Goal: Task Accomplishment & Management: Manage account settings

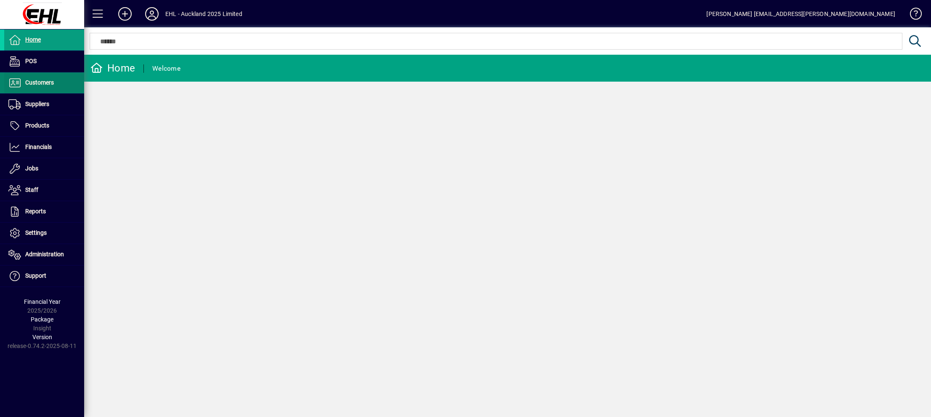
click at [46, 82] on span "Customers" at bounding box center [39, 82] width 29 height 7
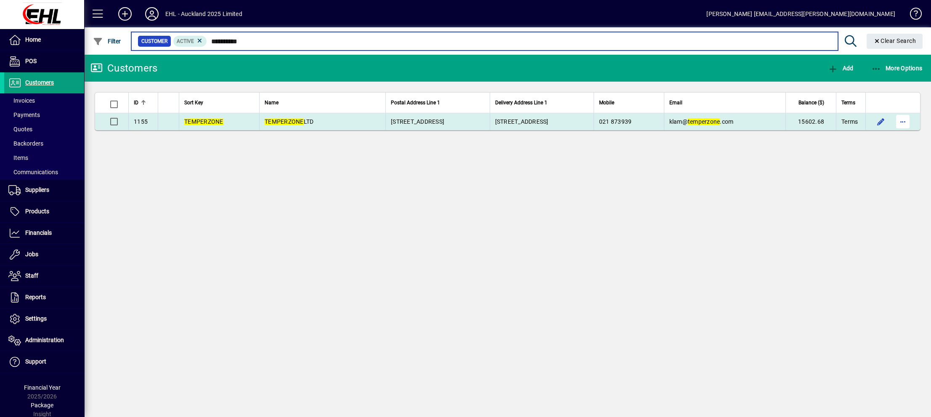
type input "**********"
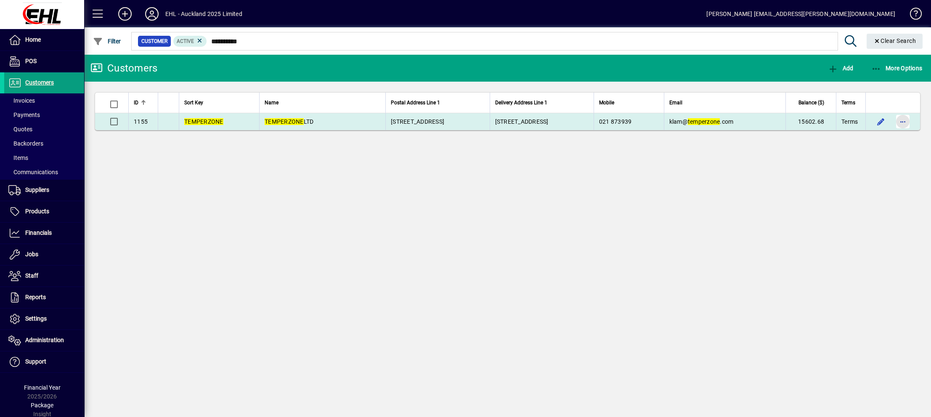
click at [902, 122] on span "button" at bounding box center [903, 121] width 20 height 20
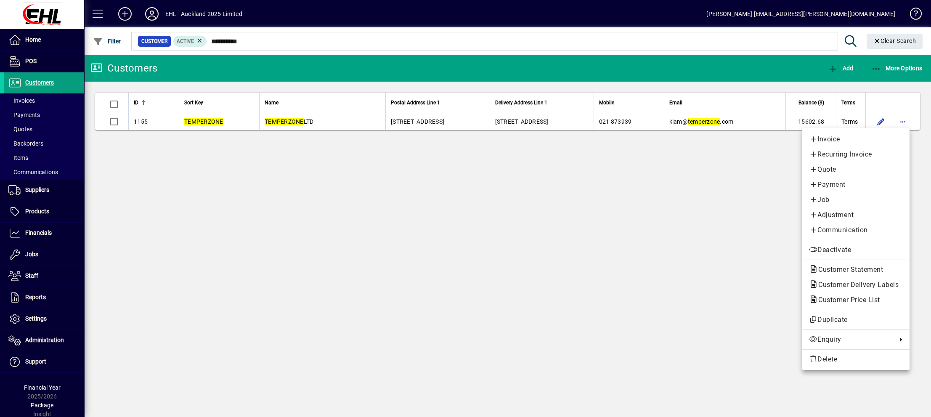
click at [905, 119] on div at bounding box center [465, 208] width 931 height 417
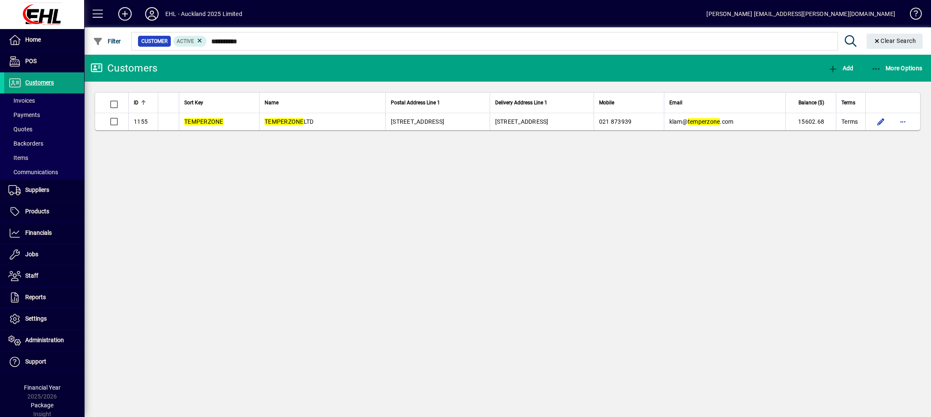
drag, startPoint x: 905, startPoint y: 119, endPoint x: 552, endPoint y: 193, distance: 360.3
click at [550, 192] on div "Customers Add More Options ID Sort Key Name Postal Address Line 1 Delivery Addr…" at bounding box center [507, 236] width 847 height 362
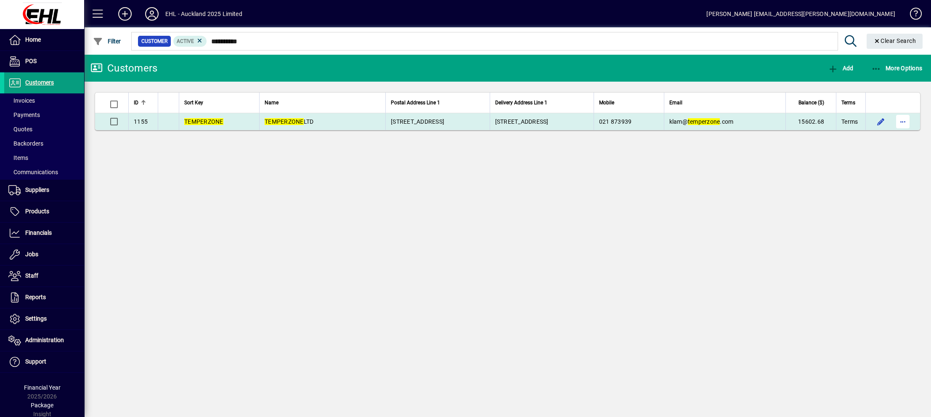
click at [902, 122] on span "button" at bounding box center [903, 121] width 20 height 20
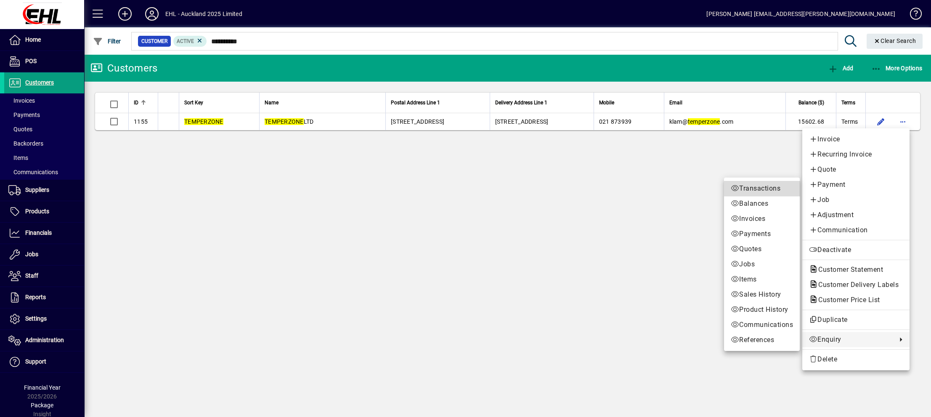
click at [743, 186] on span "Transactions" at bounding box center [762, 188] width 62 height 10
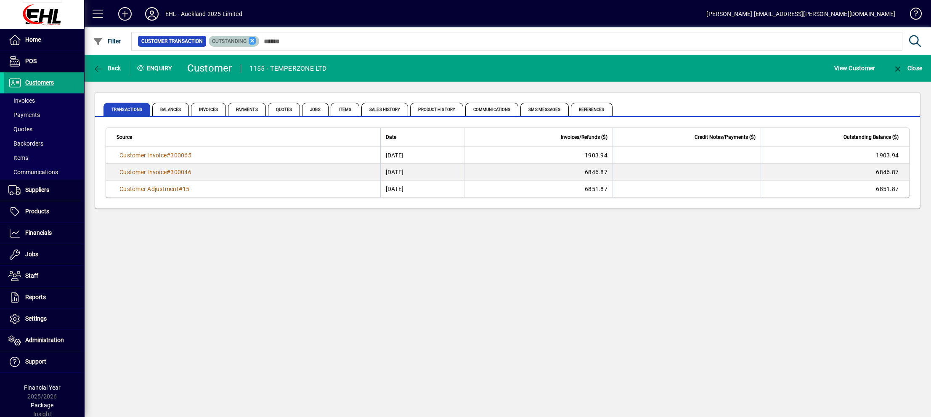
click at [250, 40] on icon at bounding box center [253, 41] width 8 height 8
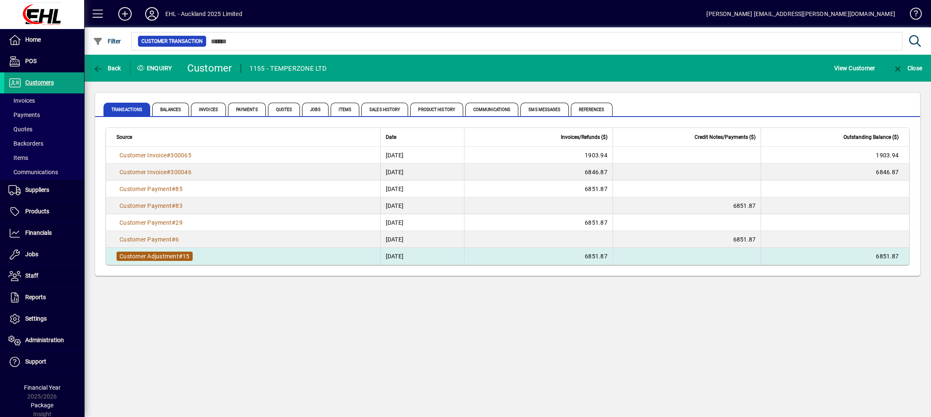
click at [150, 256] on span "Customer Adjustment" at bounding box center [148, 256] width 59 height 7
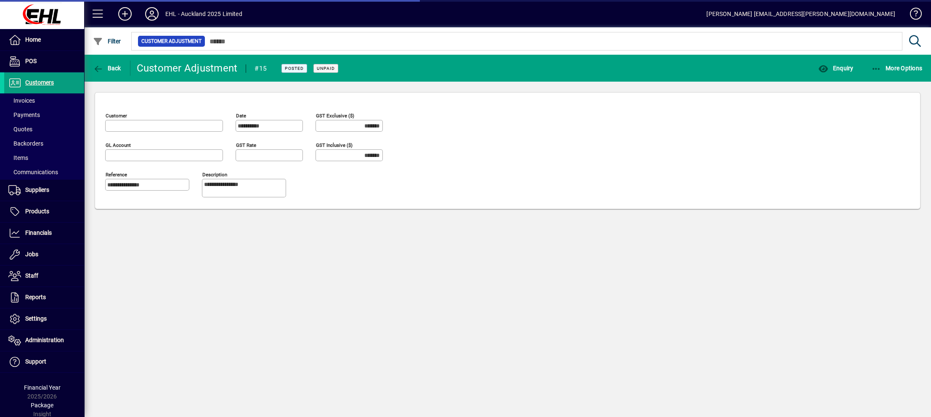
type input "********"
type input "**********"
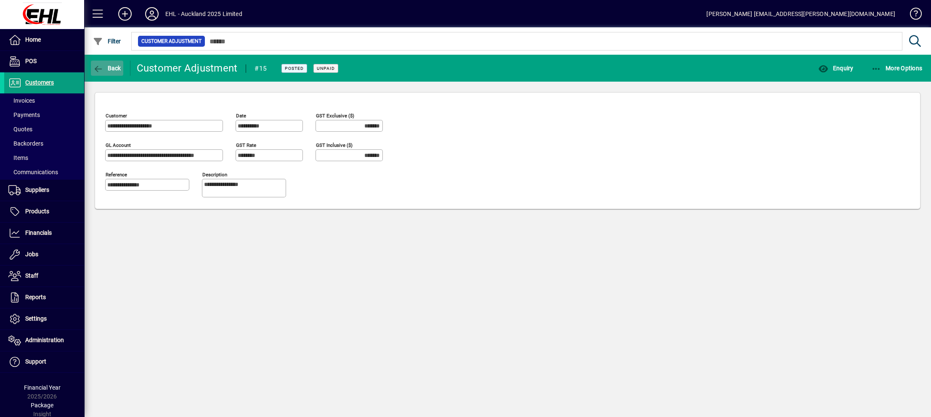
click at [94, 69] on icon "button" at bounding box center [98, 69] width 11 height 8
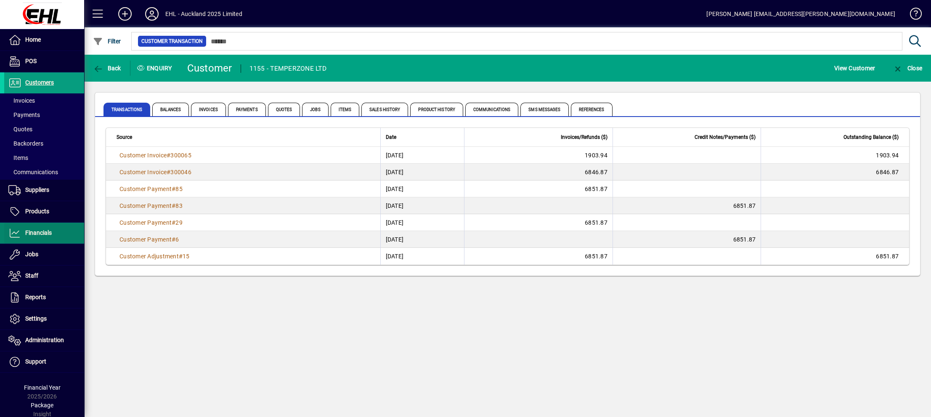
click at [38, 230] on span "Financials" at bounding box center [38, 232] width 27 height 7
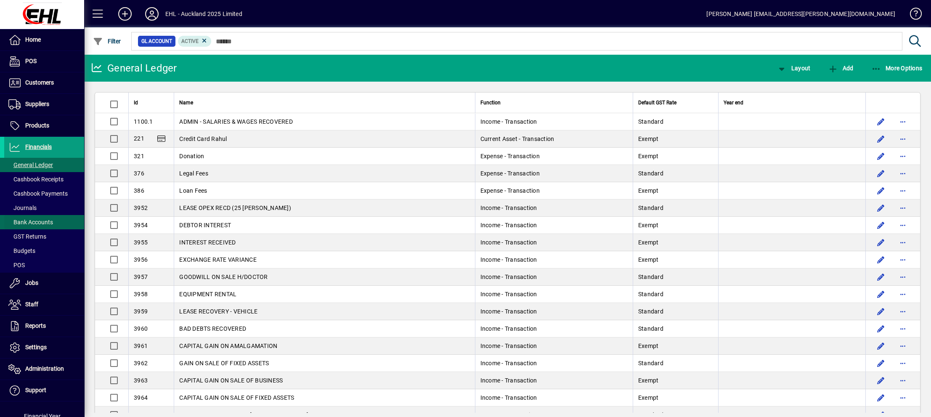
click at [43, 220] on span "Bank Accounts" at bounding box center [30, 222] width 45 height 7
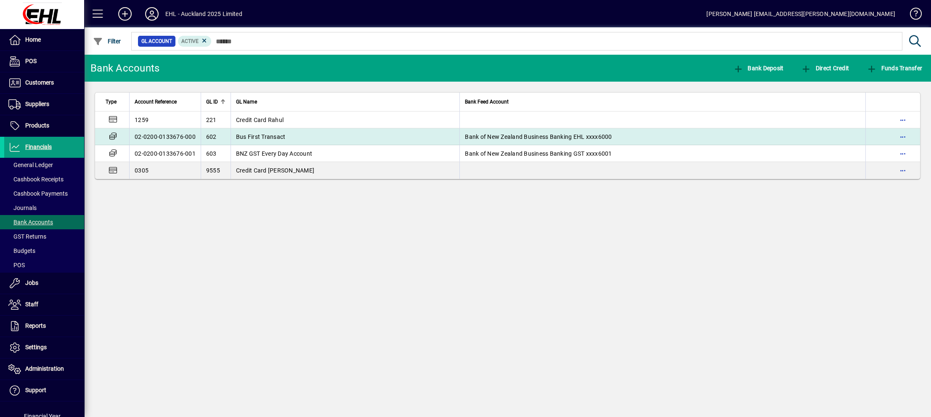
click at [275, 137] on span "Bus First Transact" at bounding box center [261, 136] width 50 height 7
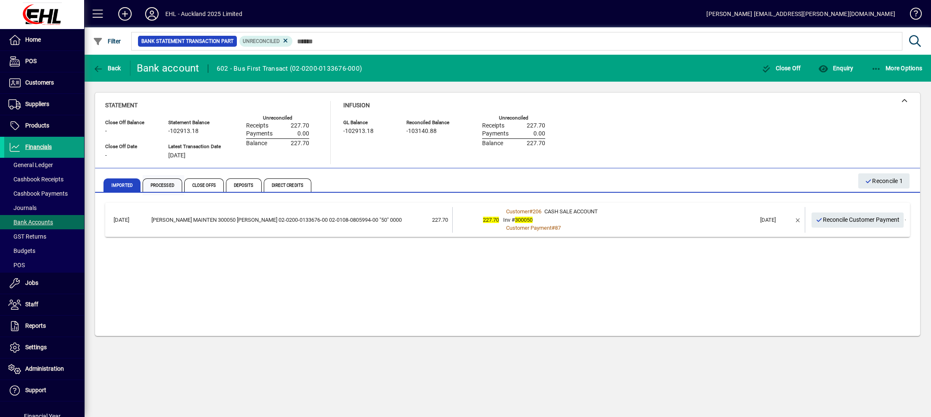
click at [159, 186] on span "Processed" at bounding box center [163, 184] width 40 height 13
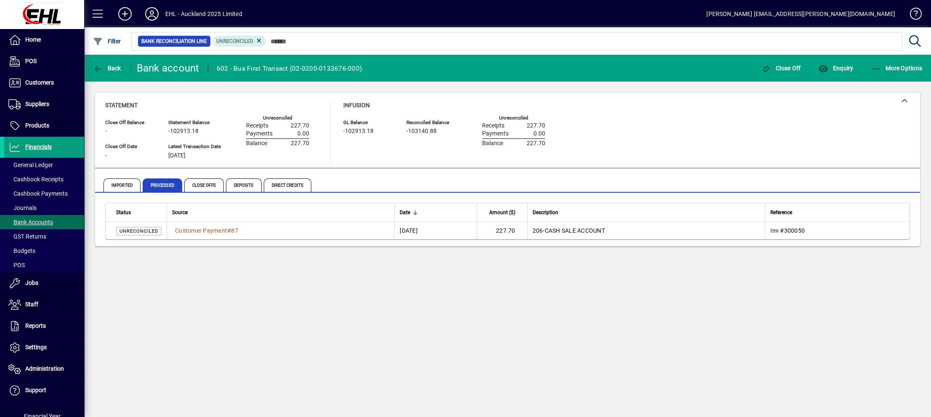
click at [258, 39] on icon at bounding box center [259, 41] width 8 height 8
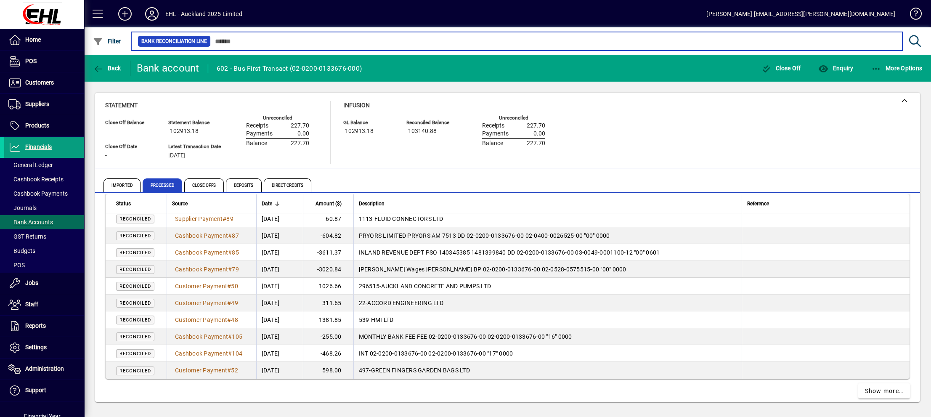
scroll to position [1533, 0]
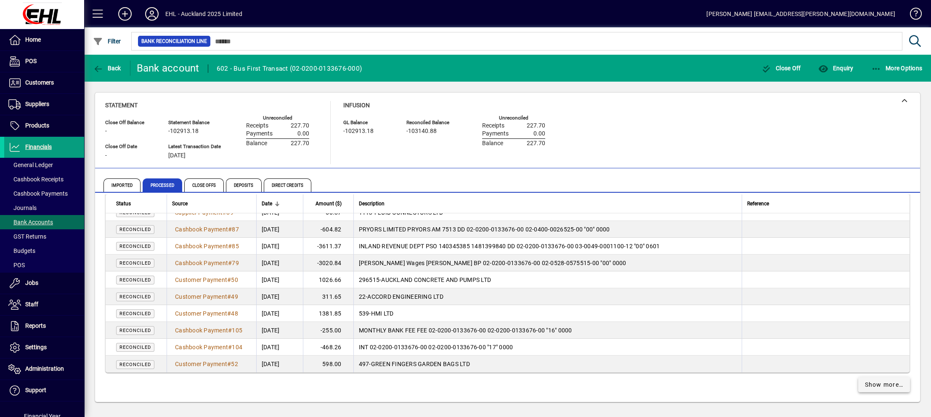
click at [871, 382] on span "Show more…" at bounding box center [884, 384] width 39 height 9
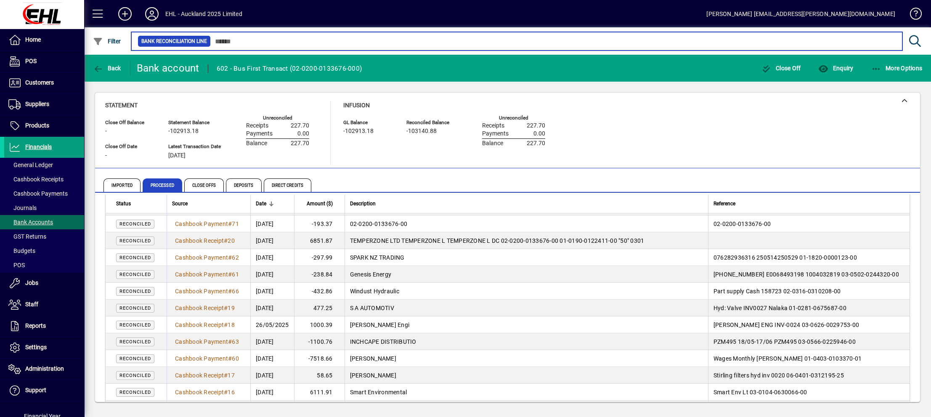
scroll to position [2501, 0]
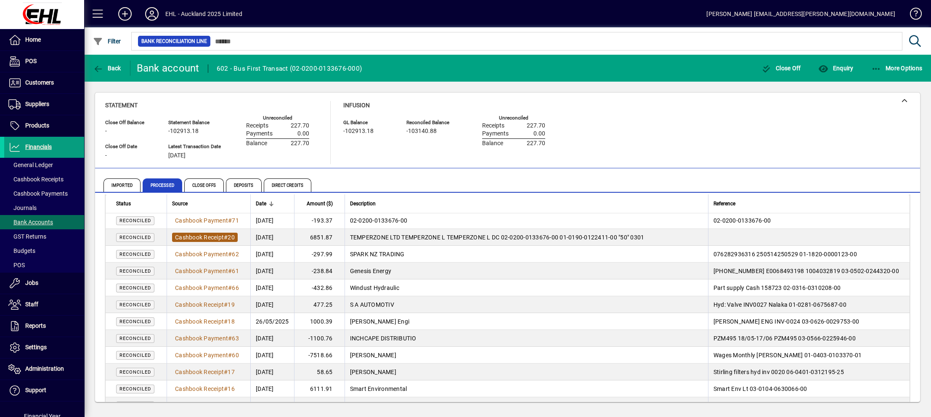
click at [190, 235] on span "Cashbook Receipt" at bounding box center [199, 237] width 49 height 7
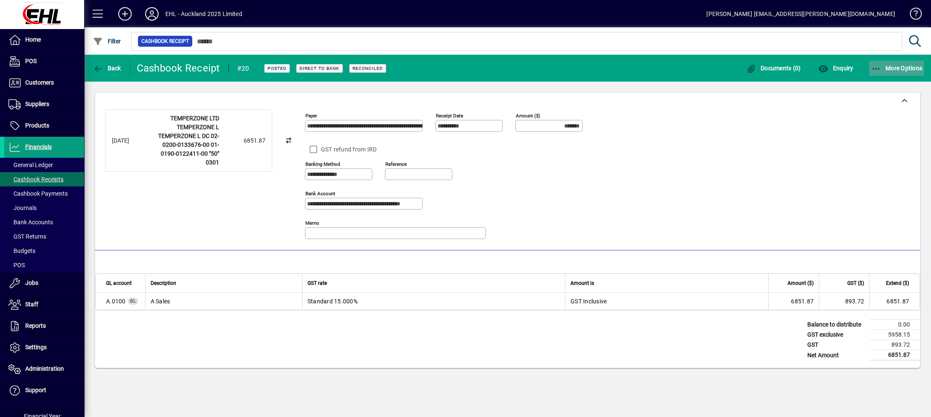
click at [887, 68] on span "More Options" at bounding box center [896, 68] width 51 height 7
click at [879, 85] on span "Reverse" at bounding box center [889, 87] width 71 height 10
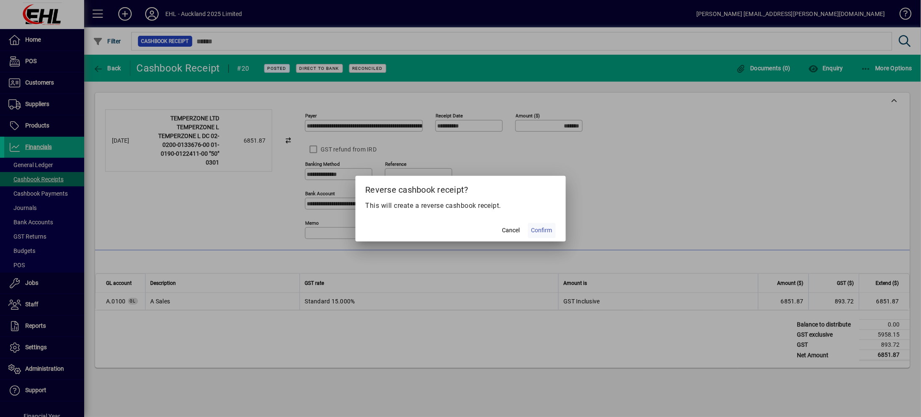
click at [541, 230] on span "Confirm" at bounding box center [541, 230] width 21 height 9
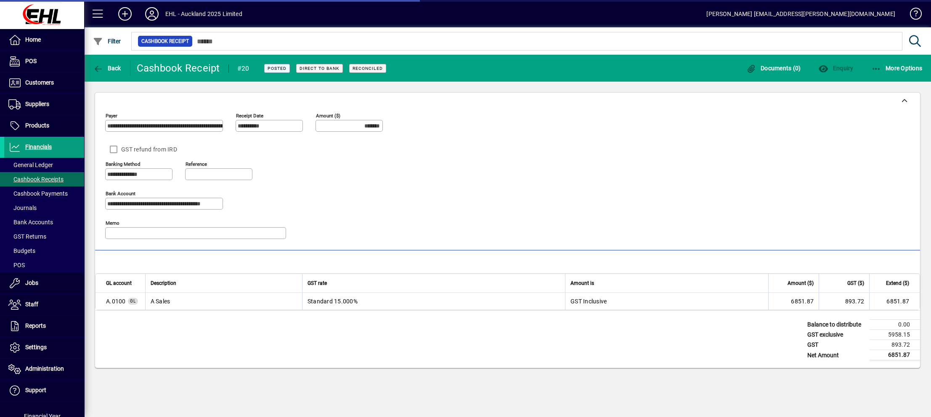
type input "********"
click at [97, 68] on icon "button" at bounding box center [98, 69] width 11 height 8
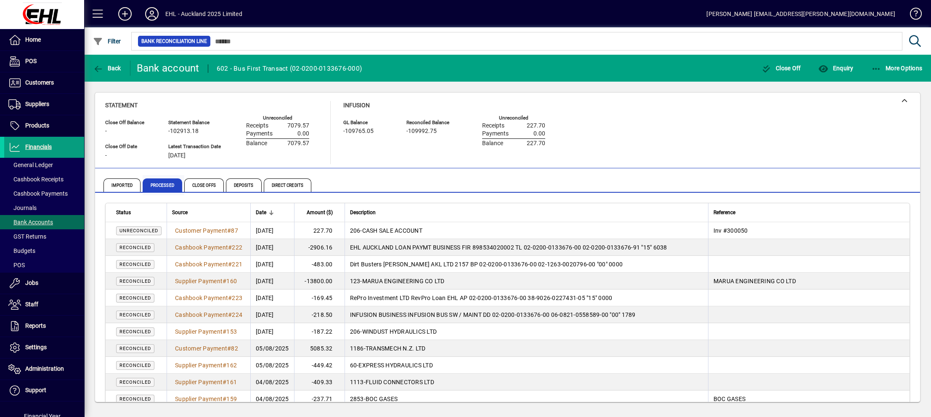
click at [168, 185] on span "Processed" at bounding box center [163, 184] width 40 height 13
click at [112, 39] on span "Filter" at bounding box center [107, 41] width 28 height 7
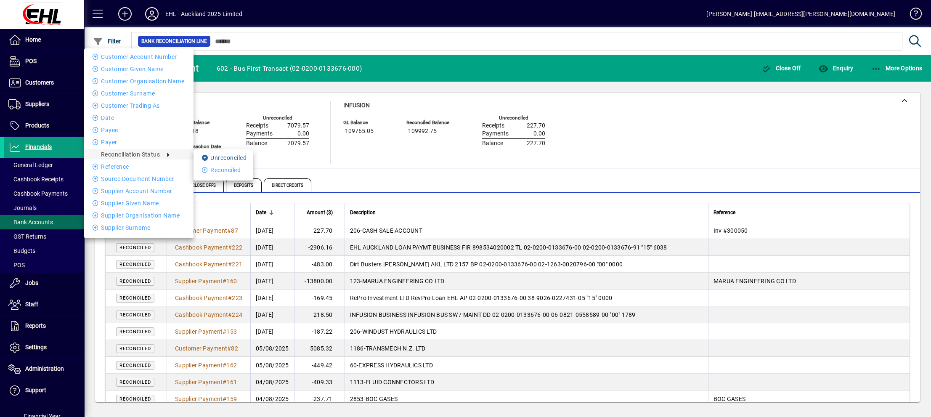
click at [215, 155] on li "Unreconciled" at bounding box center [223, 158] width 59 height 10
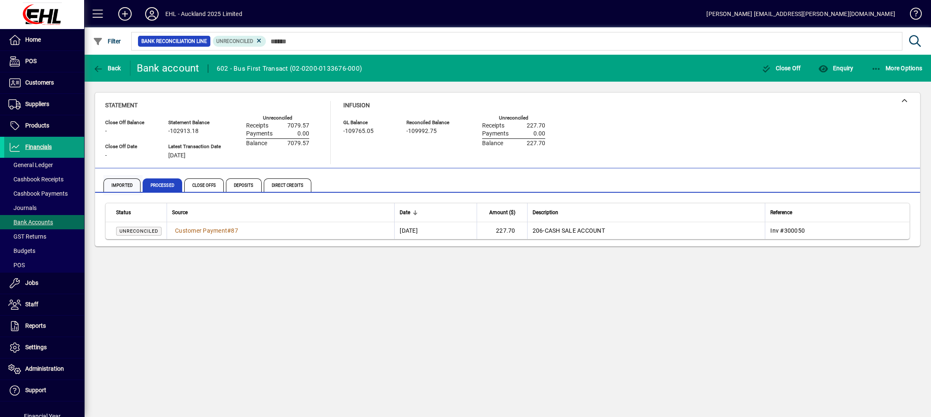
click at [125, 186] on span "Imported" at bounding box center [122, 184] width 37 height 13
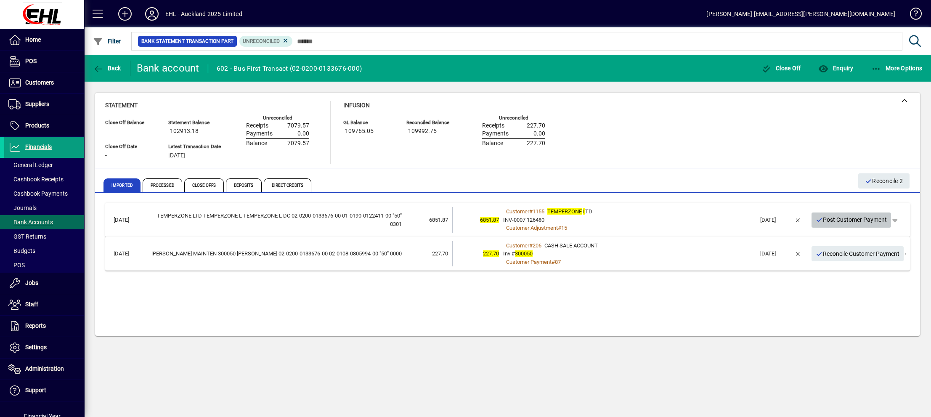
click at [837, 220] on span "Post Customer Payment" at bounding box center [852, 220] width 72 height 14
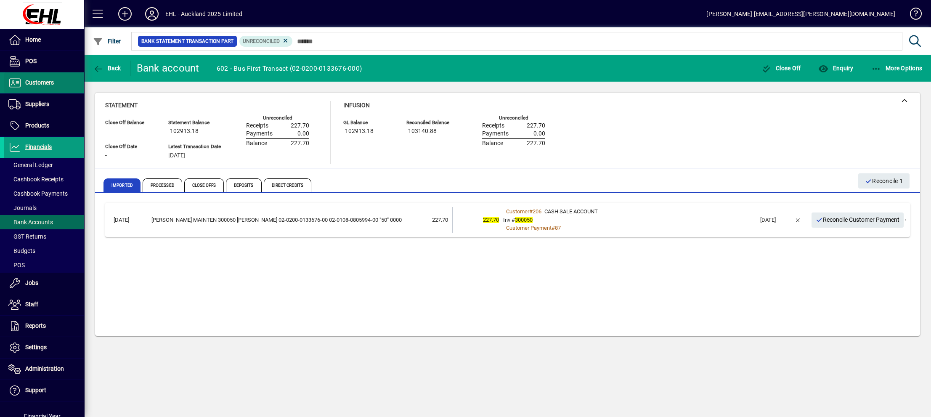
click at [39, 82] on span "Customers" at bounding box center [39, 82] width 29 height 7
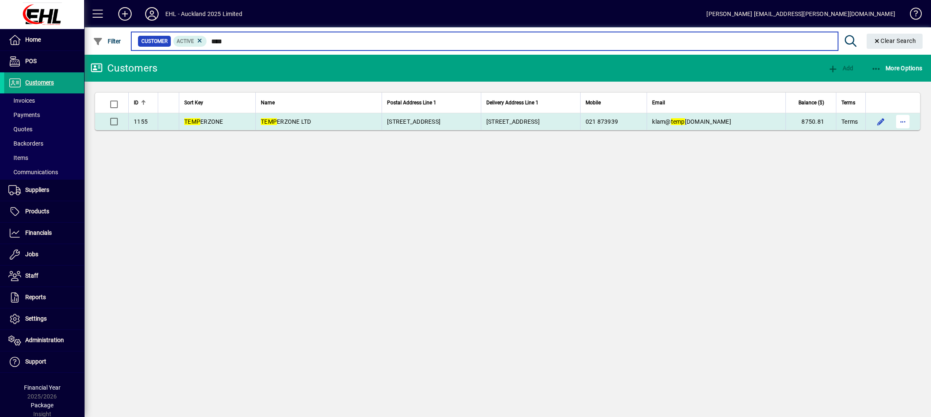
type input "****"
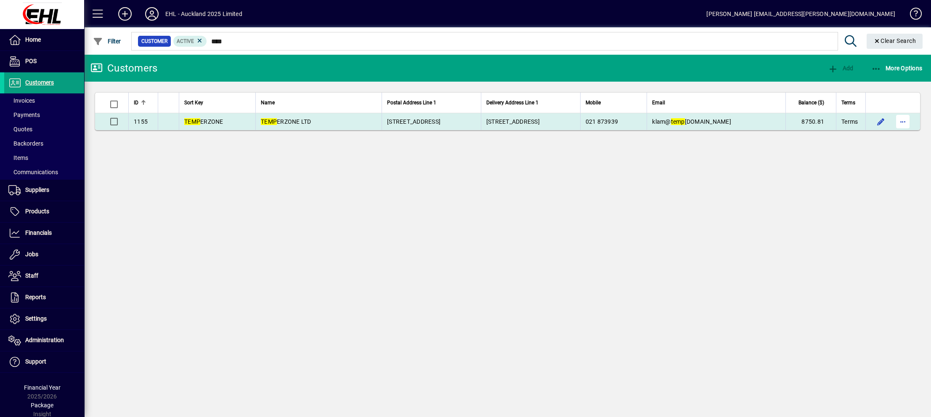
click at [906, 122] on span "button" at bounding box center [903, 121] width 20 height 20
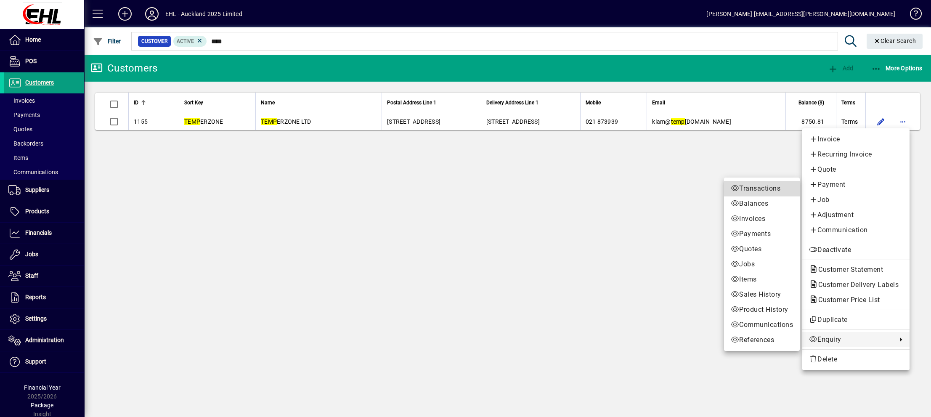
click at [750, 188] on span "Transactions" at bounding box center [762, 188] width 62 height 10
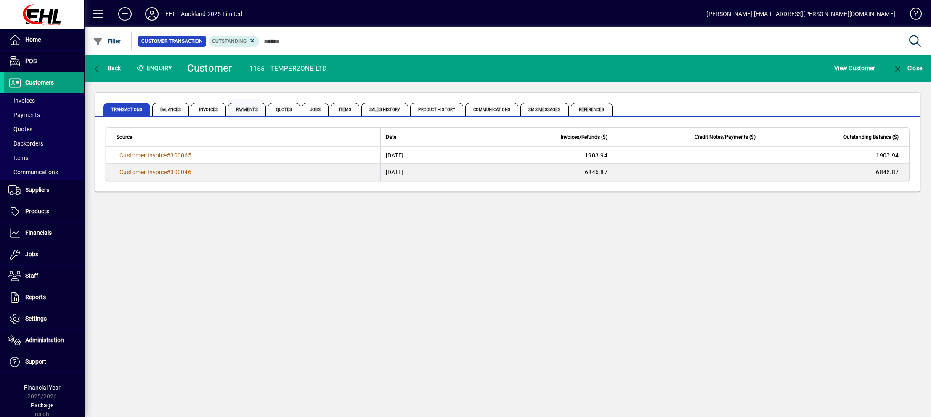
click at [246, 110] on span "Payments" at bounding box center [247, 109] width 38 height 13
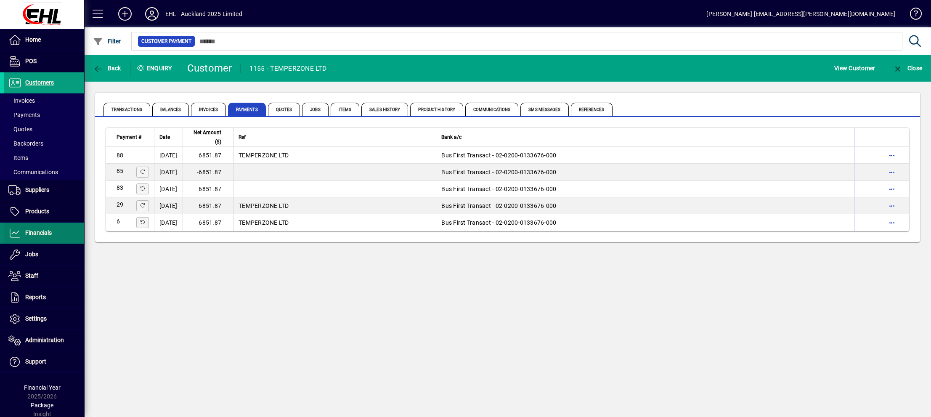
click at [45, 230] on span "Financials" at bounding box center [38, 232] width 27 height 7
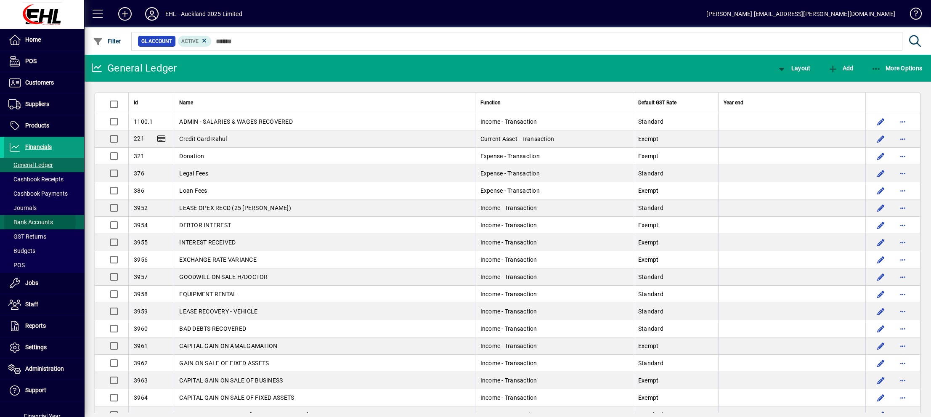
click at [40, 222] on span "Bank Accounts" at bounding box center [30, 222] width 45 height 7
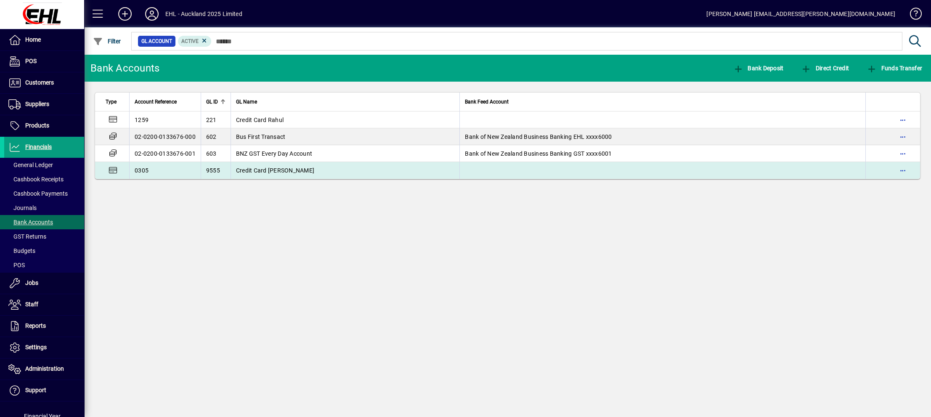
click at [251, 169] on span "Credit Card [PERSON_NAME]" at bounding box center [275, 170] width 78 height 7
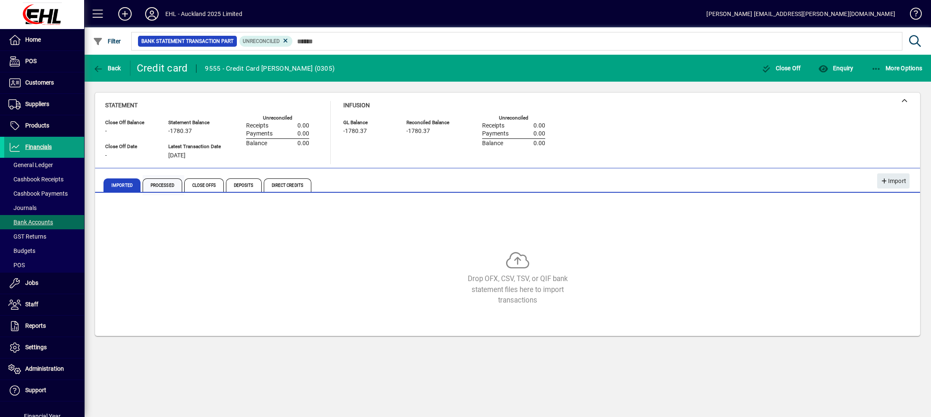
click at [168, 185] on span "Processed" at bounding box center [163, 184] width 40 height 13
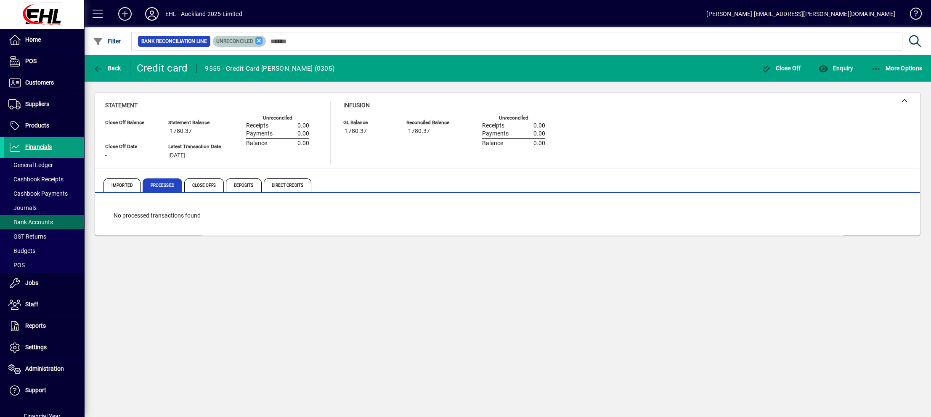
click at [260, 39] on icon at bounding box center [259, 41] width 8 height 8
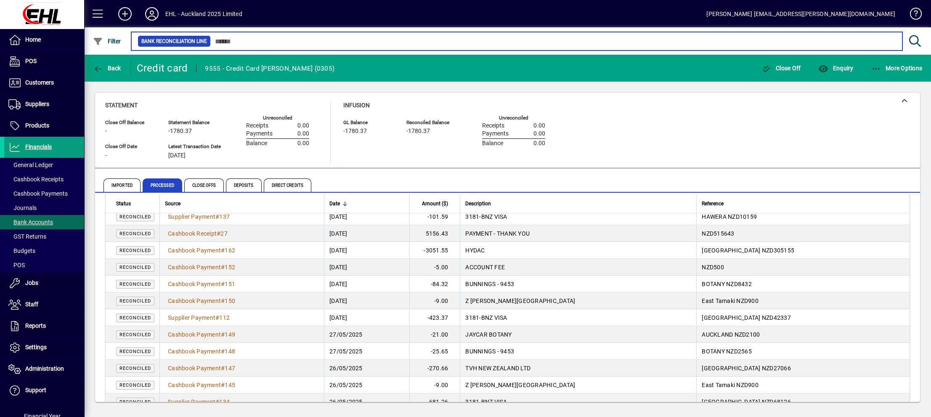
scroll to position [757, 0]
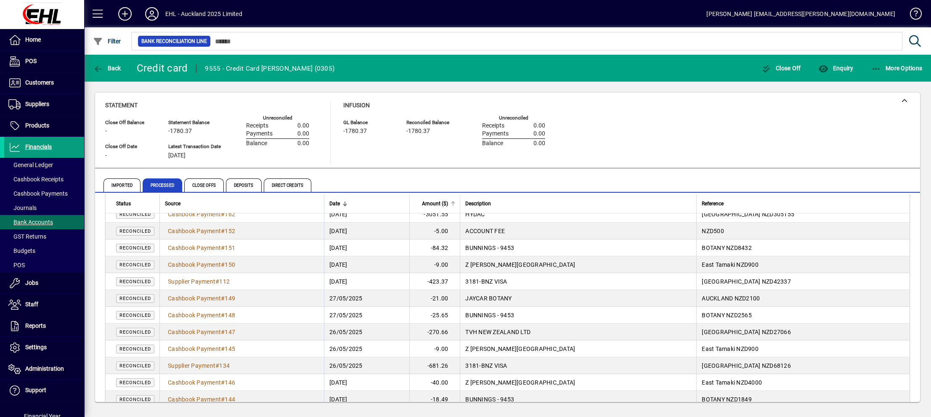
click at [454, 203] on div at bounding box center [453, 204] width 1 height 4
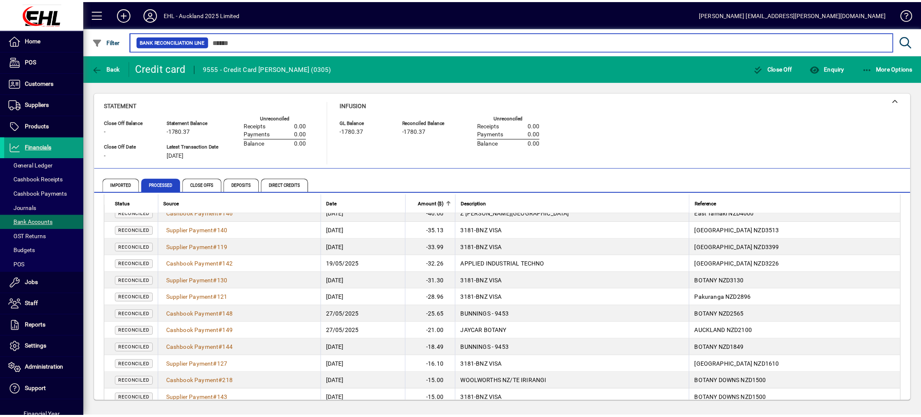
scroll to position [547, 0]
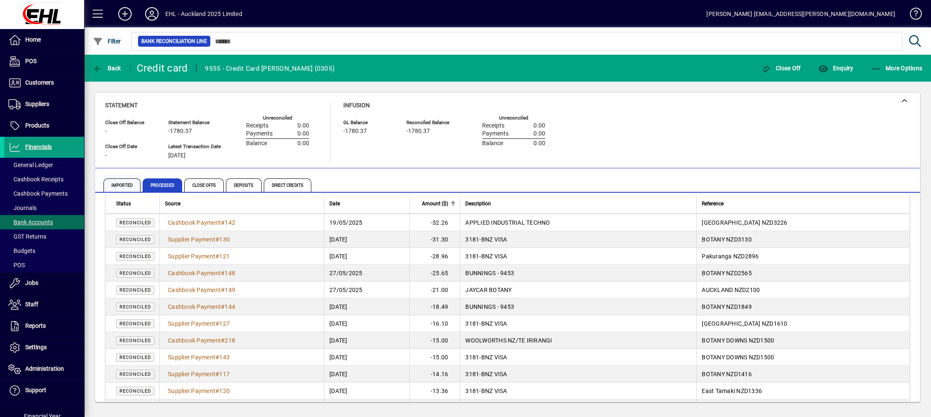
click at [126, 181] on span "Imported" at bounding box center [122, 184] width 37 height 13
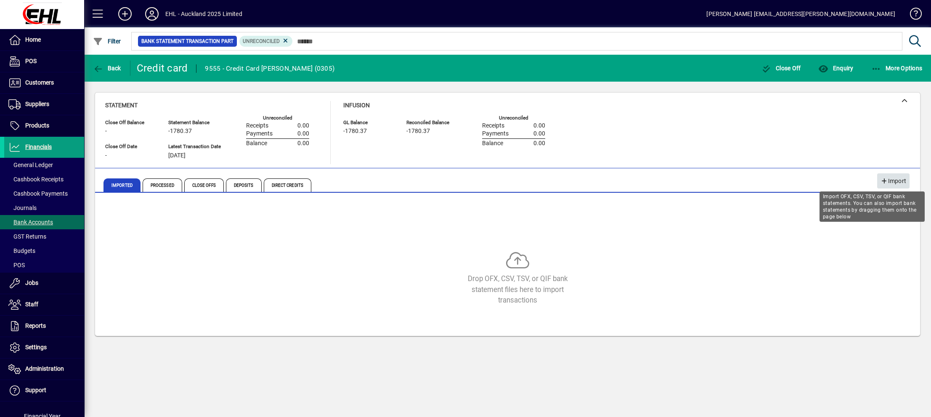
click at [887, 177] on span "Import" at bounding box center [894, 181] width 26 height 14
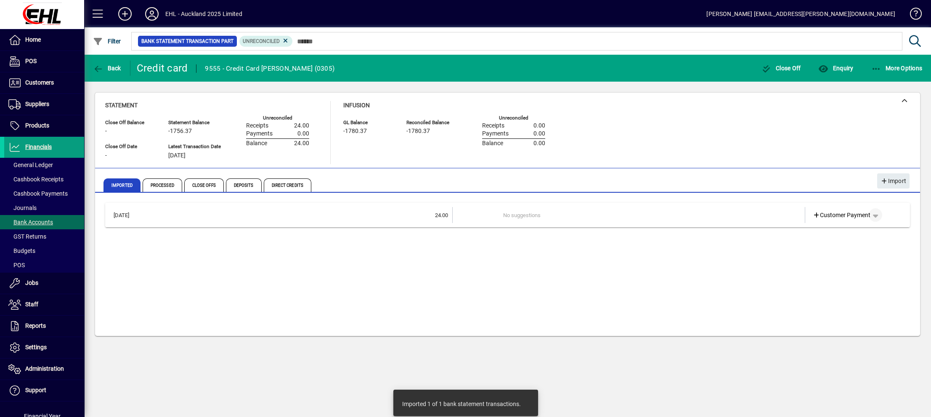
click at [882, 212] on span "button" at bounding box center [875, 215] width 20 height 20
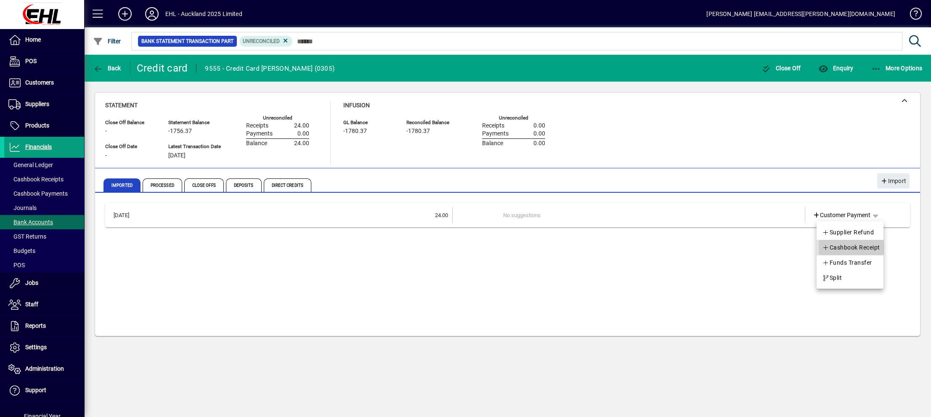
click at [860, 246] on span "Cashbook Receipt" at bounding box center [851, 247] width 58 height 10
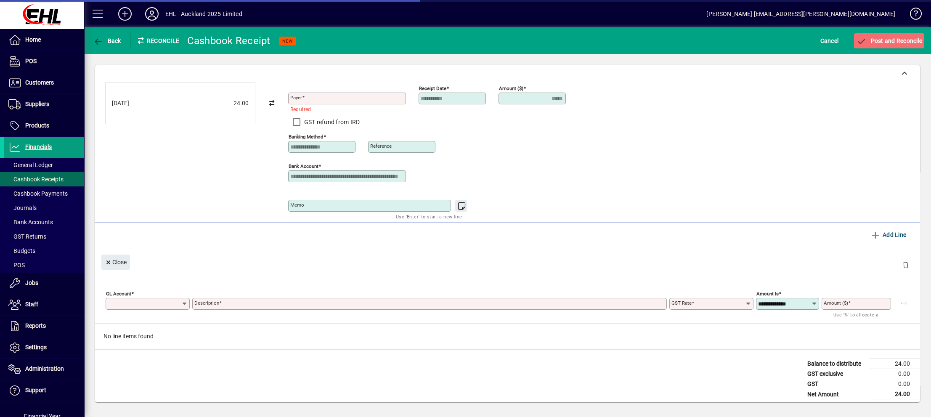
type input "*****"
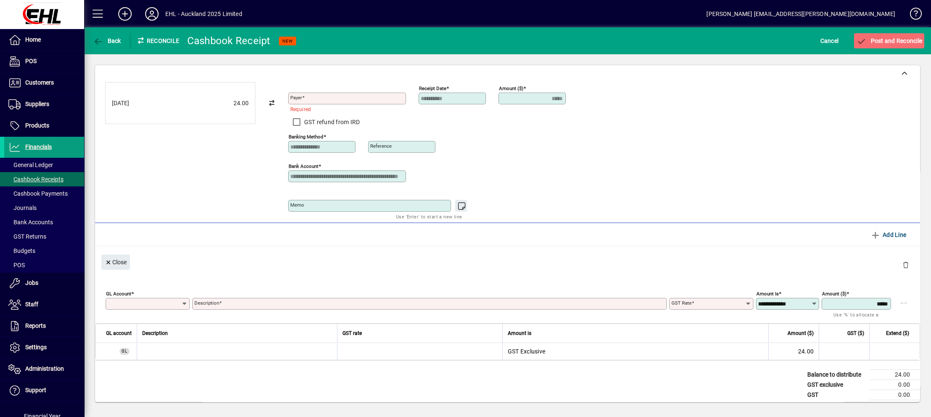
click at [181, 301] on icon at bounding box center [184, 303] width 7 height 7
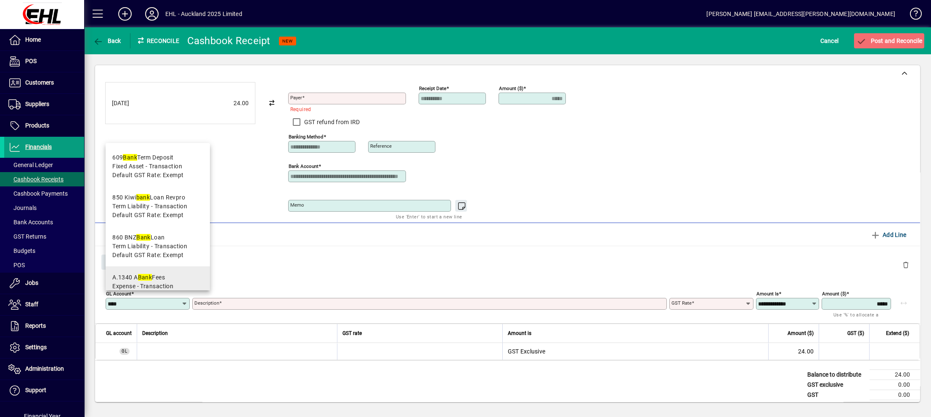
click at [156, 277] on div "A.1340 A Bank Fees" at bounding box center [148, 277] width 72 height 9
type input "******"
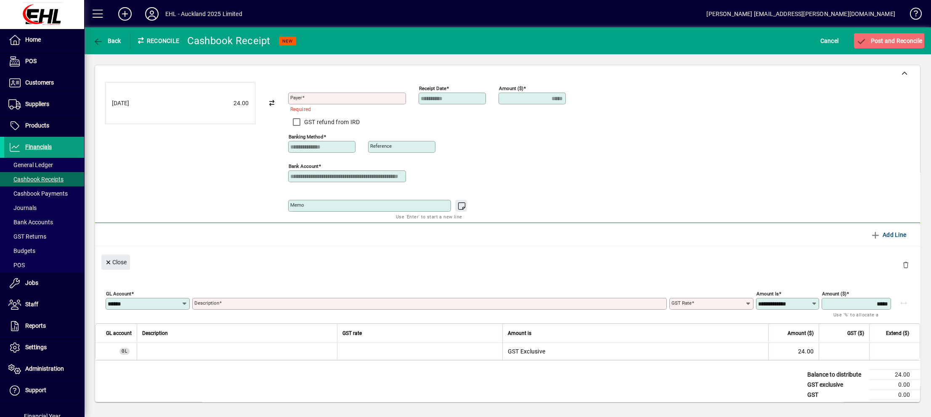
type input "**********"
type input "******"
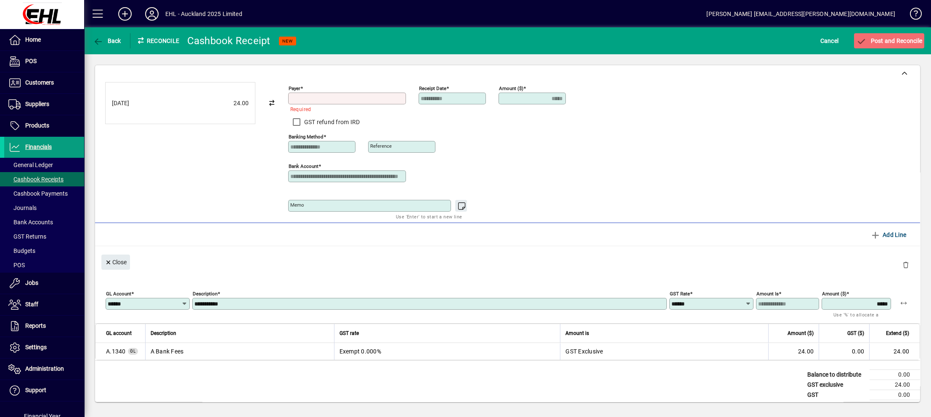
click at [313, 100] on input "Payer" at bounding box center [347, 98] width 115 height 7
type input "**********"
click at [878, 40] on span "Post and Reconcile" at bounding box center [889, 40] width 66 height 7
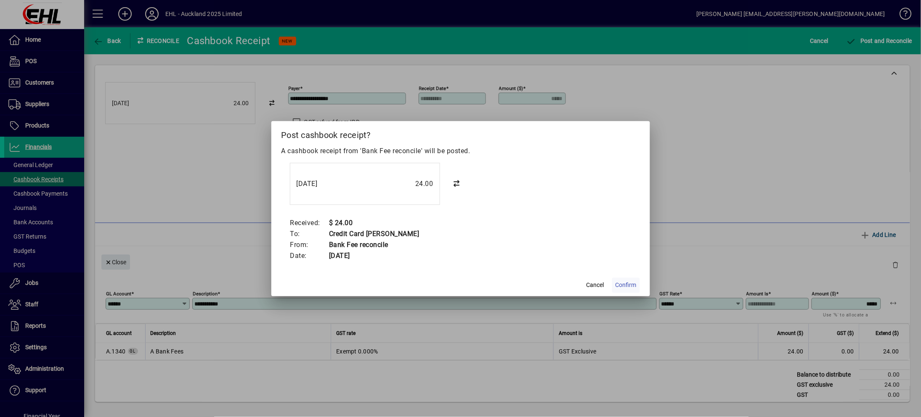
click at [629, 284] on span "Confirm" at bounding box center [626, 285] width 21 height 9
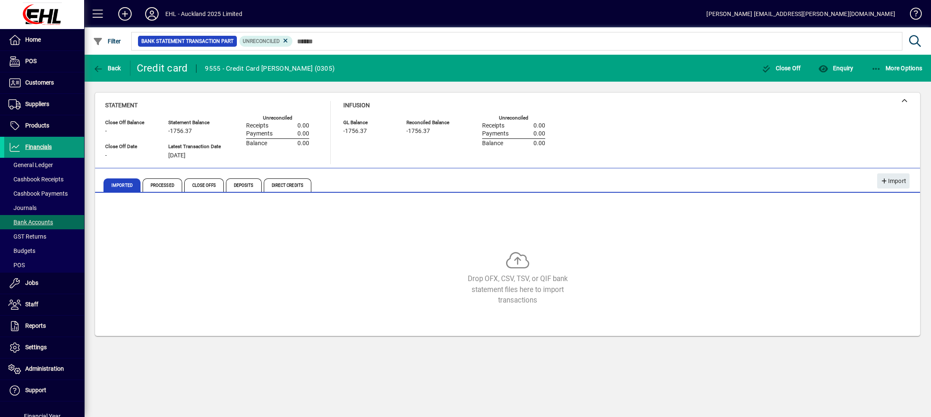
click at [35, 146] on span "Financials" at bounding box center [38, 146] width 27 height 7
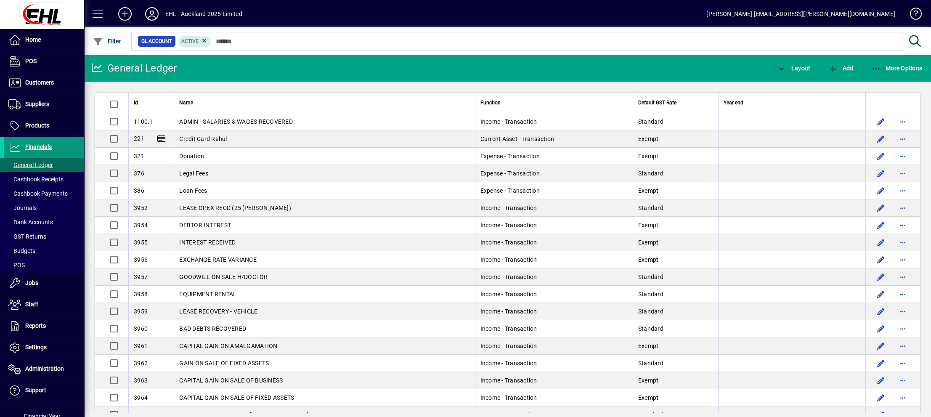
click at [38, 144] on span "Financials" at bounding box center [38, 146] width 27 height 7
click at [53, 236] on span at bounding box center [44, 236] width 80 height 20
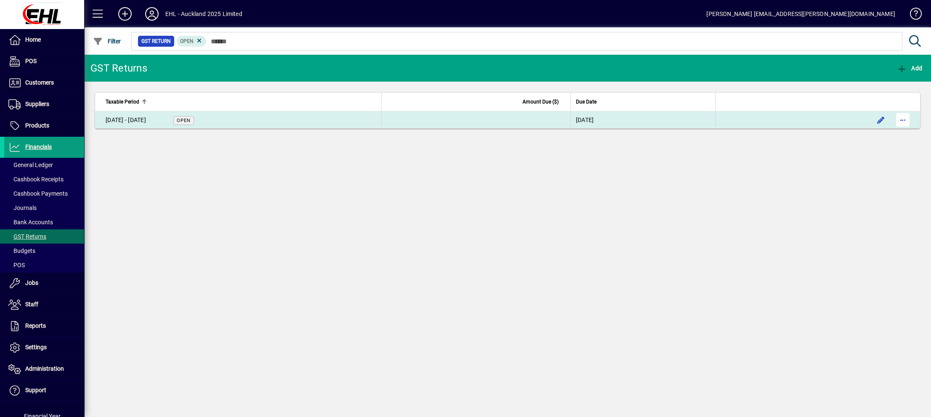
click at [900, 120] on span "button" at bounding box center [903, 120] width 20 height 20
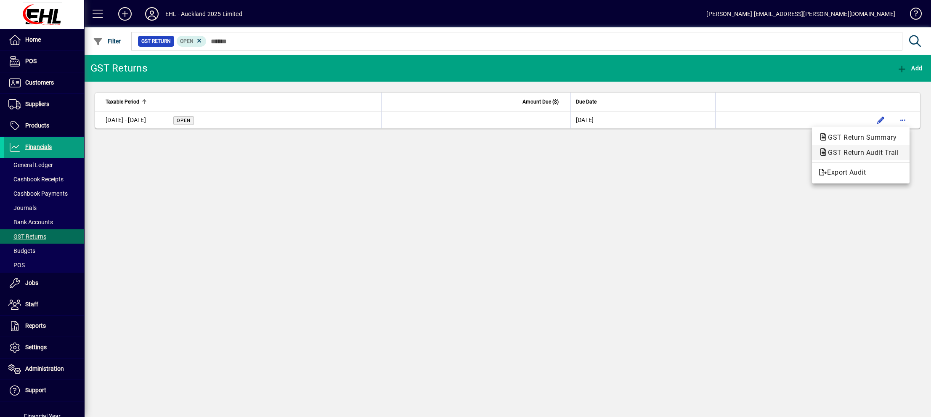
click at [866, 151] on span "GST Return Audit Trail" at bounding box center [861, 153] width 84 height 8
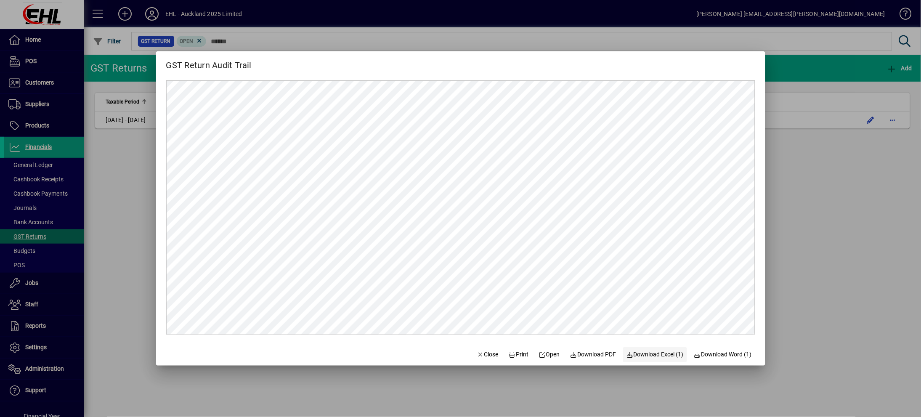
click at [638, 351] on span "Download Excel (1)" at bounding box center [655, 354] width 58 height 9
click at [484, 354] on span "Close" at bounding box center [488, 354] width 22 height 9
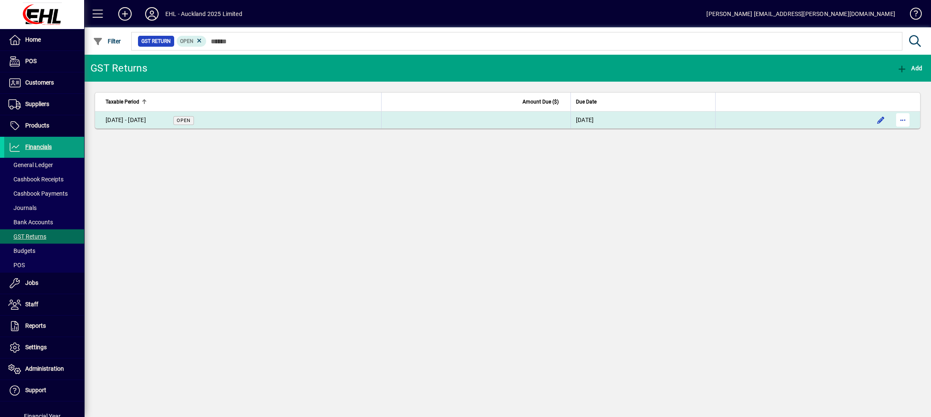
click at [899, 120] on span "button" at bounding box center [903, 120] width 20 height 20
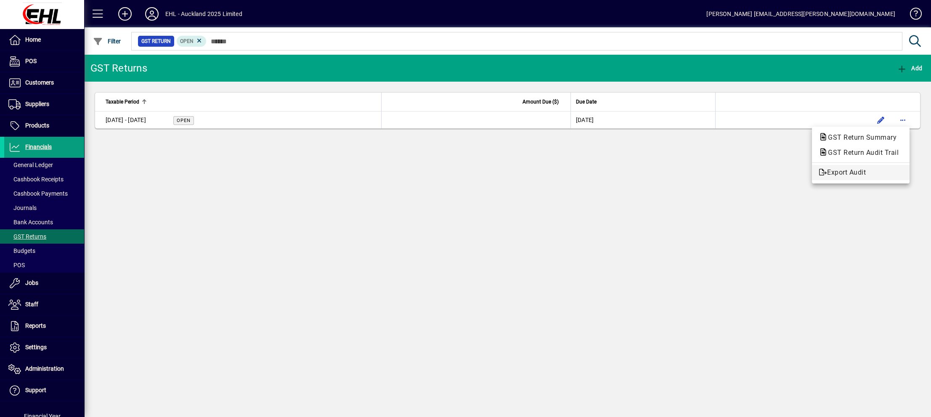
click at [852, 171] on span "Export Audit" at bounding box center [861, 172] width 84 height 10
click at [40, 79] on span "Customers" at bounding box center [39, 82] width 29 height 7
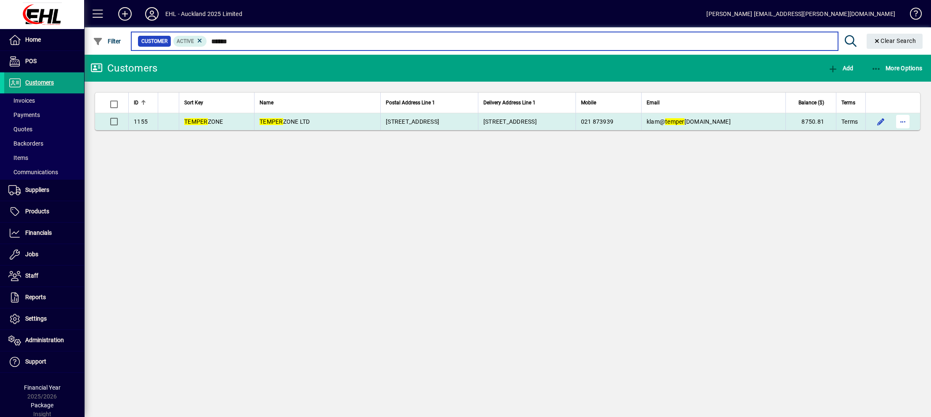
type input "******"
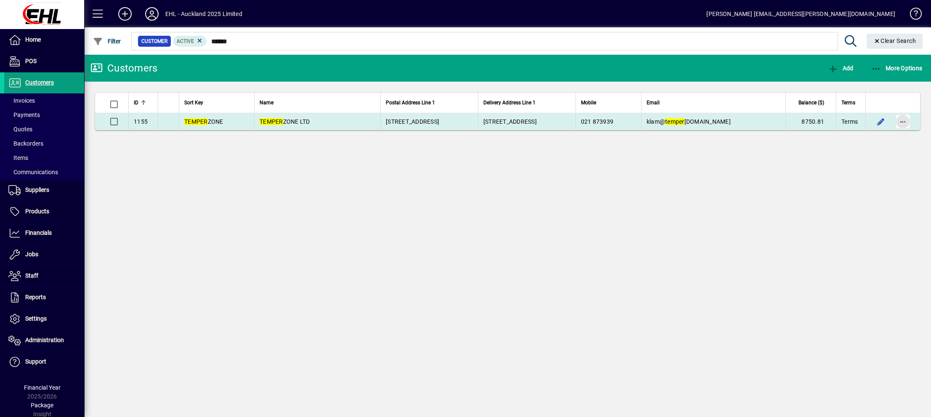
click at [900, 119] on span "button" at bounding box center [903, 121] width 20 height 20
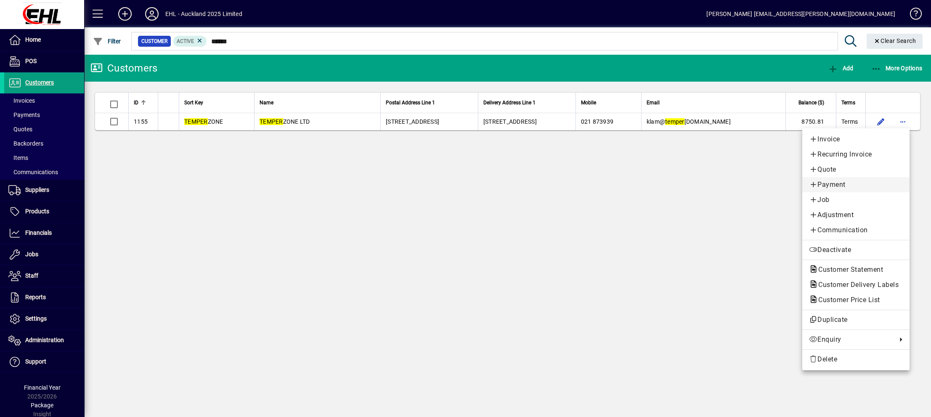
click at [838, 183] on span "Payment" at bounding box center [856, 185] width 94 height 10
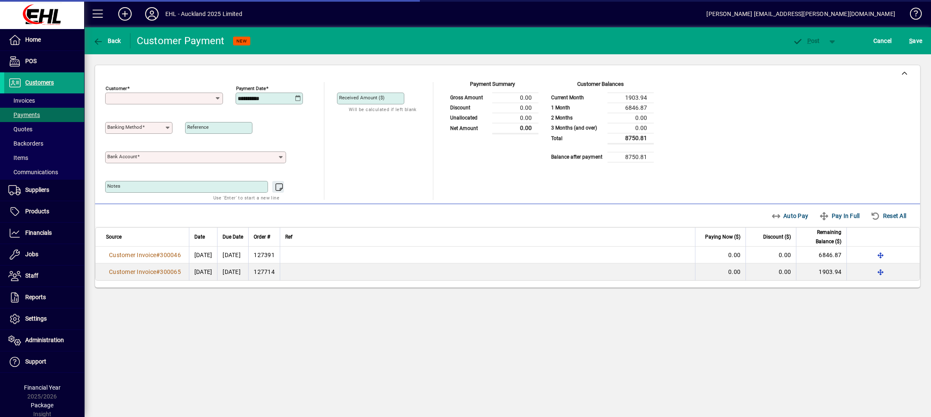
type input "**********"
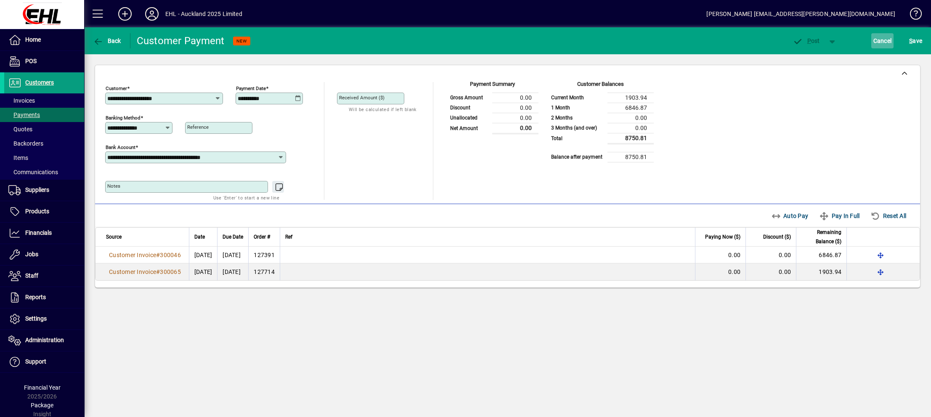
click at [884, 42] on span "Cancel" at bounding box center [882, 40] width 19 height 13
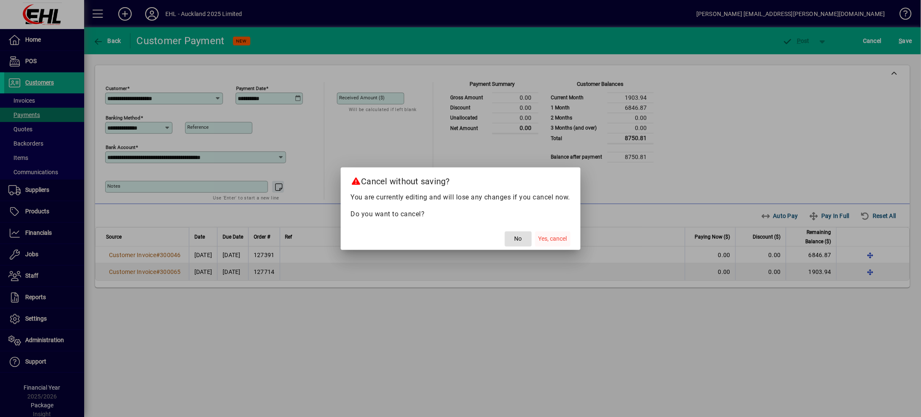
click at [548, 244] on span "button" at bounding box center [552, 239] width 35 height 20
type input "******"
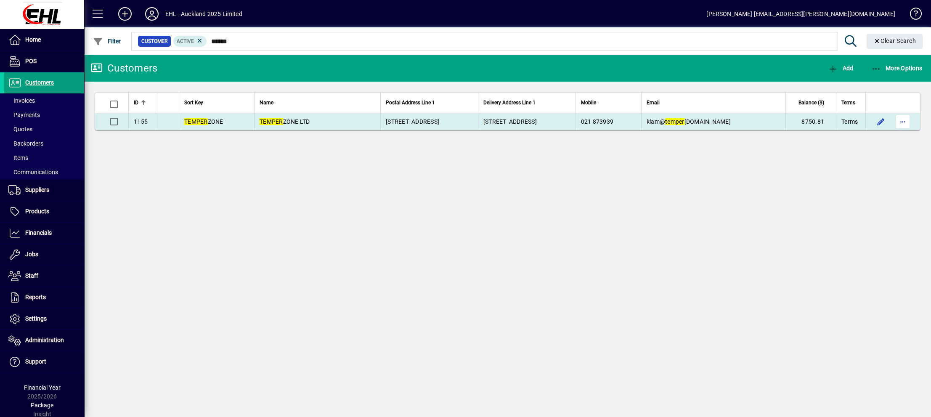
click at [901, 121] on span "button" at bounding box center [903, 121] width 20 height 20
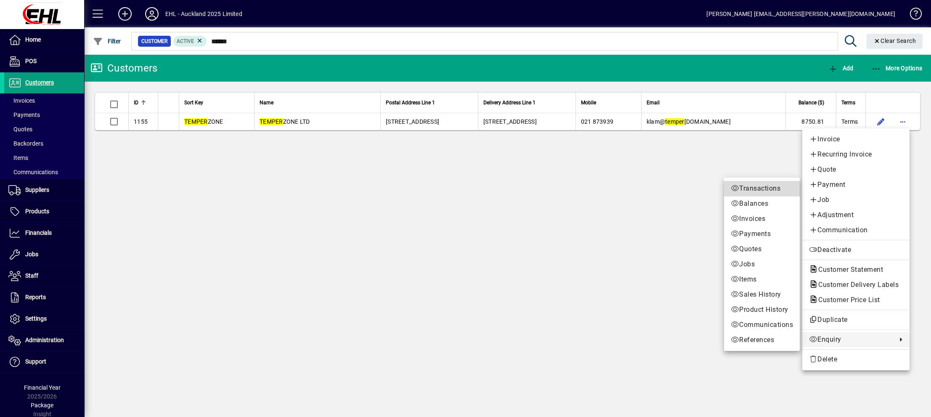
click at [746, 190] on span "Transactions" at bounding box center [762, 188] width 62 height 10
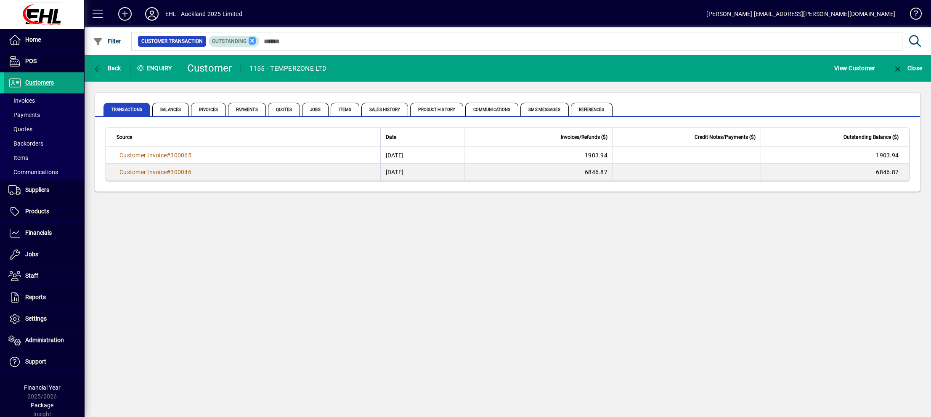
click at [251, 44] on icon at bounding box center [253, 41] width 8 height 8
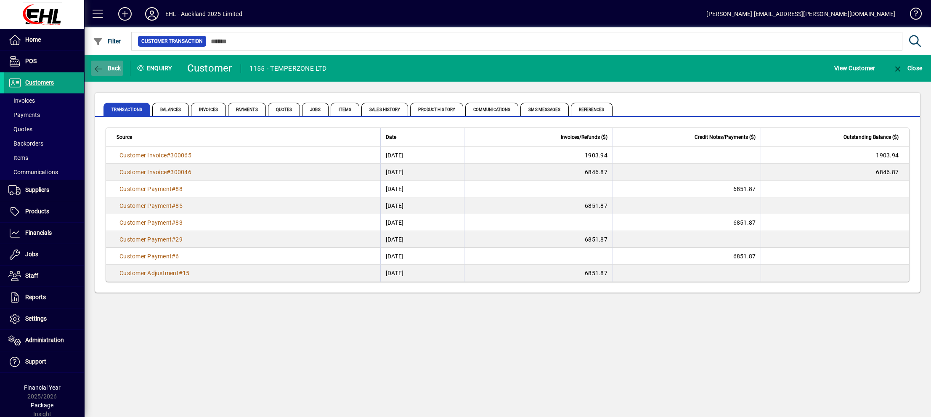
click at [107, 66] on span "Back" at bounding box center [107, 68] width 28 height 7
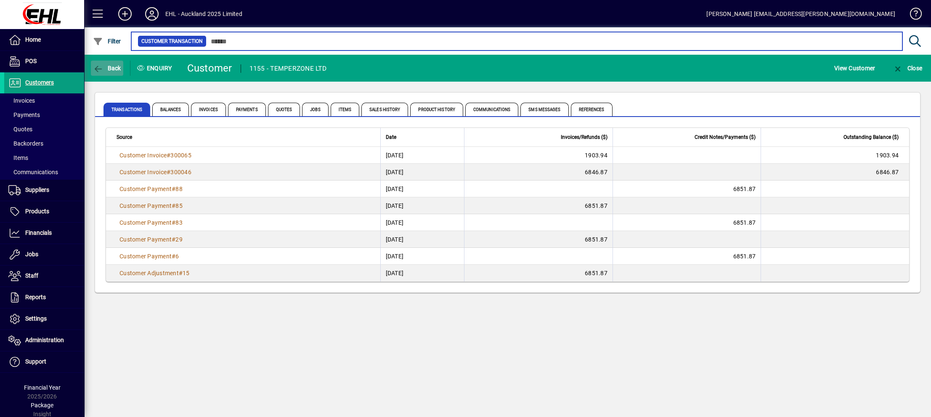
type input "******"
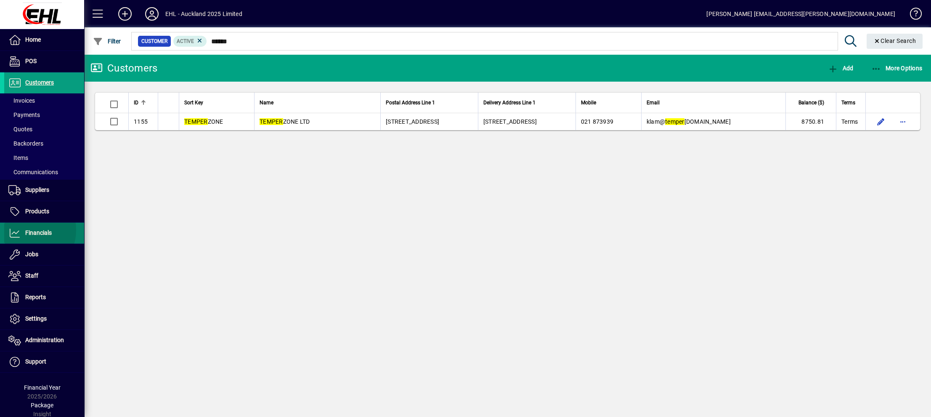
click at [25, 230] on span "Financials" at bounding box center [38, 232] width 27 height 7
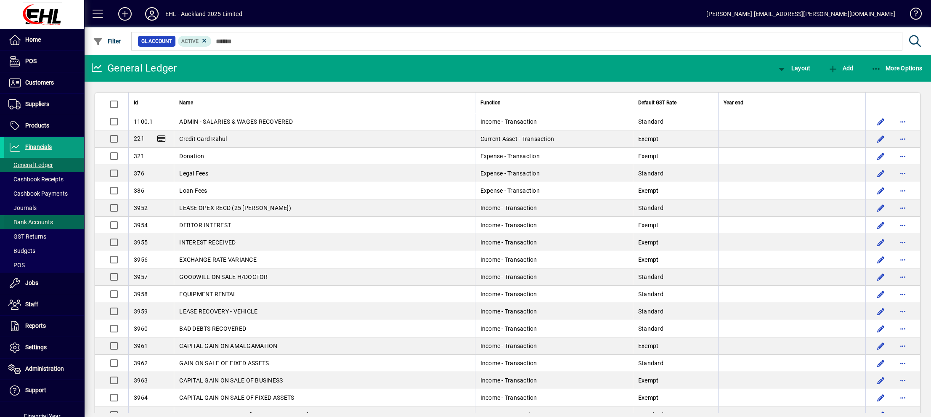
click at [32, 217] on span at bounding box center [44, 222] width 80 height 20
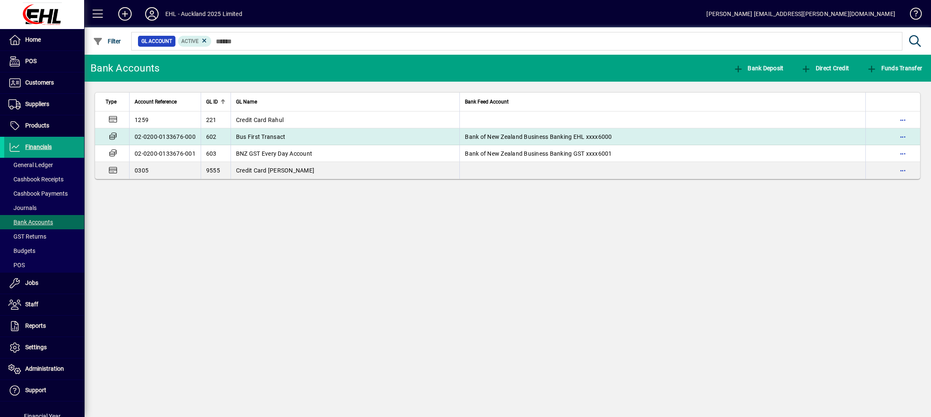
click at [254, 134] on span "Bus First Transact" at bounding box center [261, 136] width 50 height 7
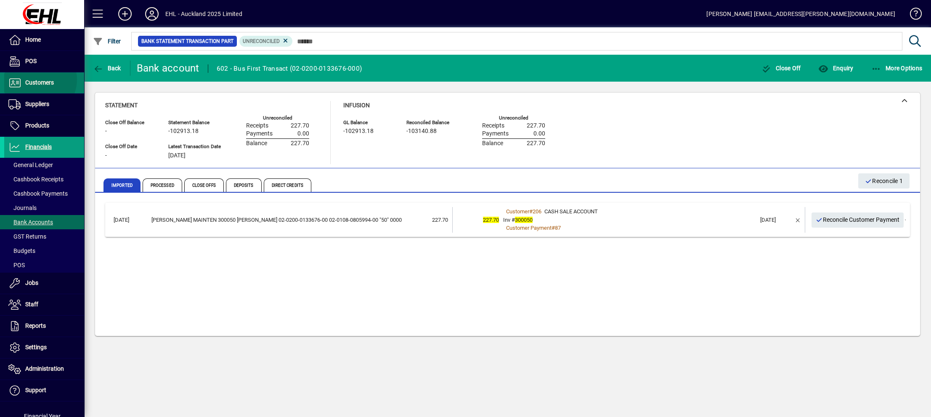
click at [37, 80] on span "Customers" at bounding box center [39, 82] width 29 height 7
click at [728, 216] on div "Inv # 300050" at bounding box center [629, 220] width 253 height 8
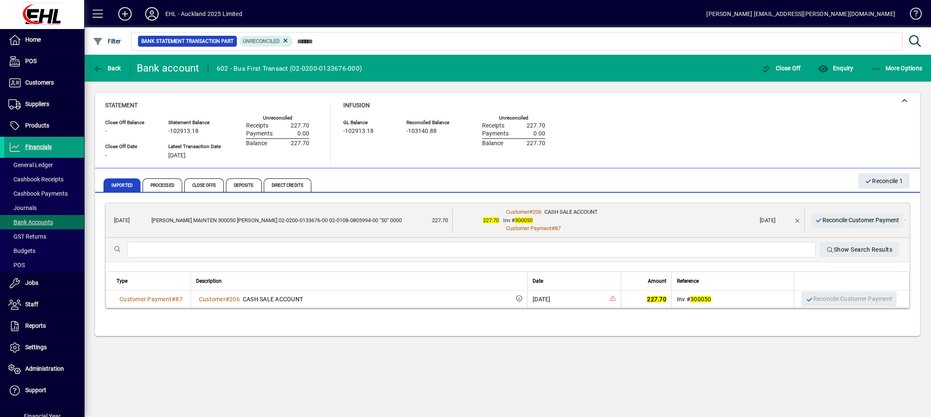
click at [682, 213] on div "Customer # 206 CASH SALE ACCOUNT" at bounding box center [629, 212] width 252 height 8
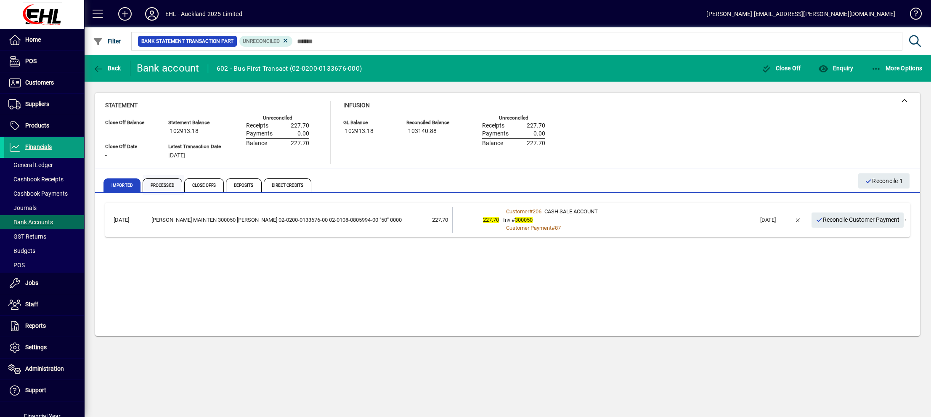
click at [161, 184] on span "Processed" at bounding box center [163, 184] width 40 height 13
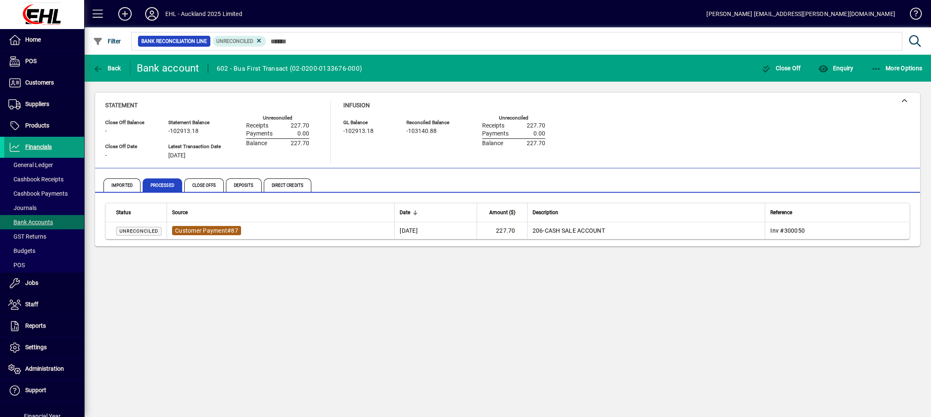
click at [220, 230] on span "Customer Payment" at bounding box center [201, 230] width 52 height 7
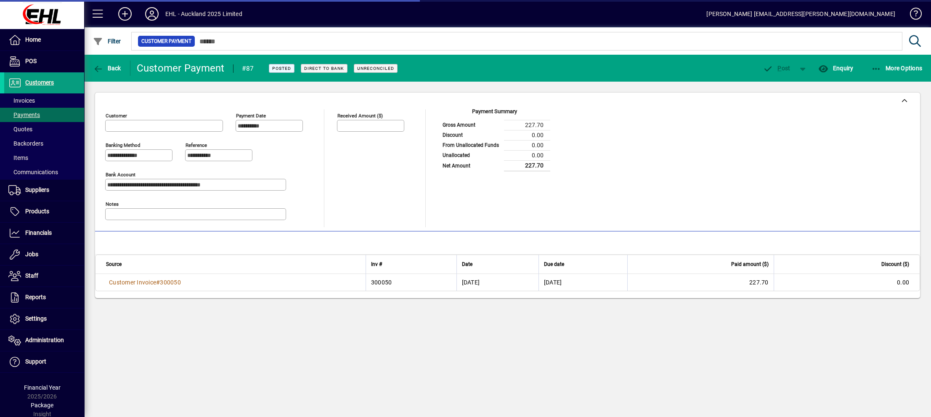
type input "**********"
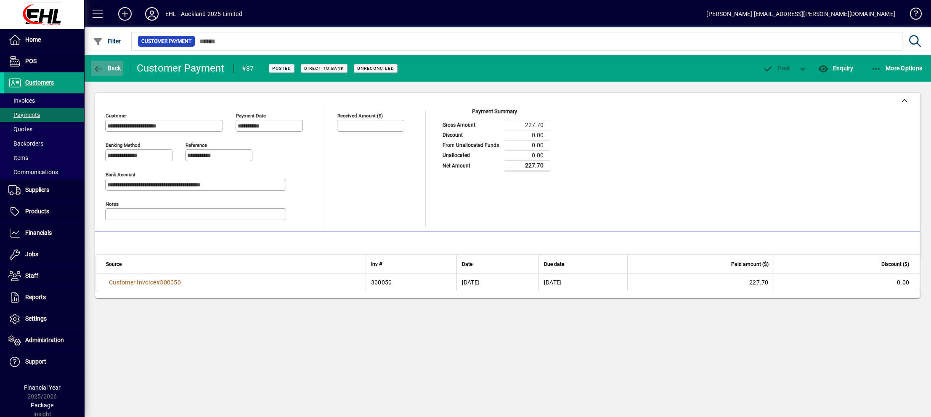
click at [97, 66] on icon "button" at bounding box center [98, 69] width 11 height 8
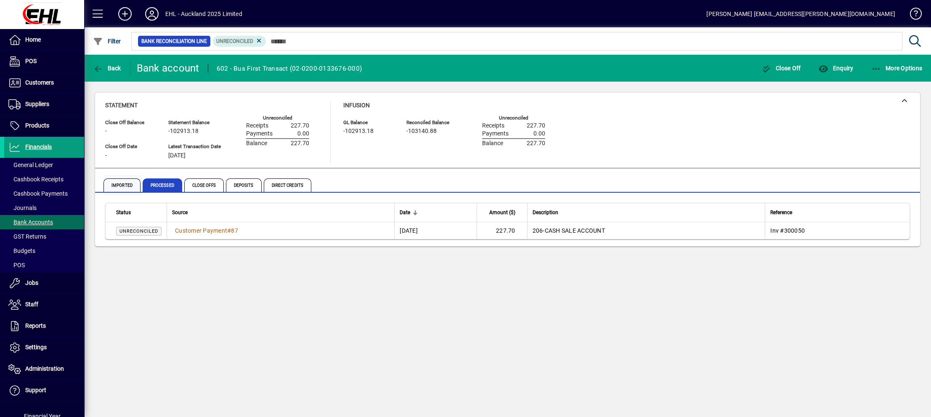
click at [111, 181] on span "Imported" at bounding box center [122, 184] width 37 height 13
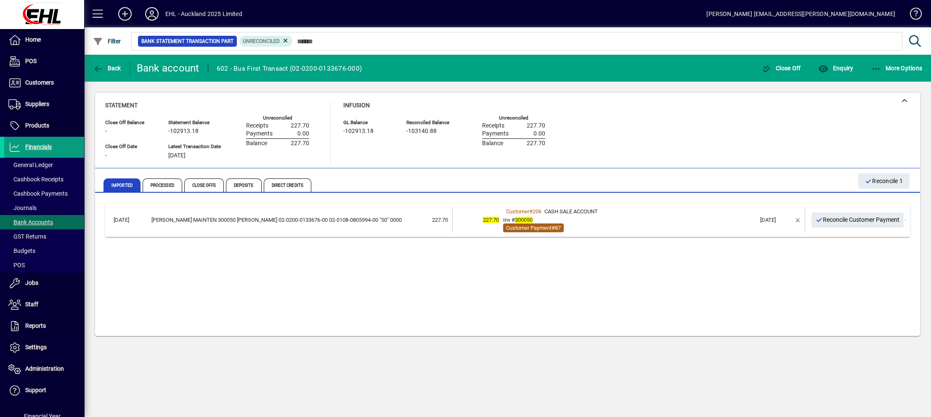
click at [547, 228] on span "Customer Payment" at bounding box center [528, 228] width 45 height 6
click at [167, 186] on span "Processed" at bounding box center [163, 184] width 40 height 13
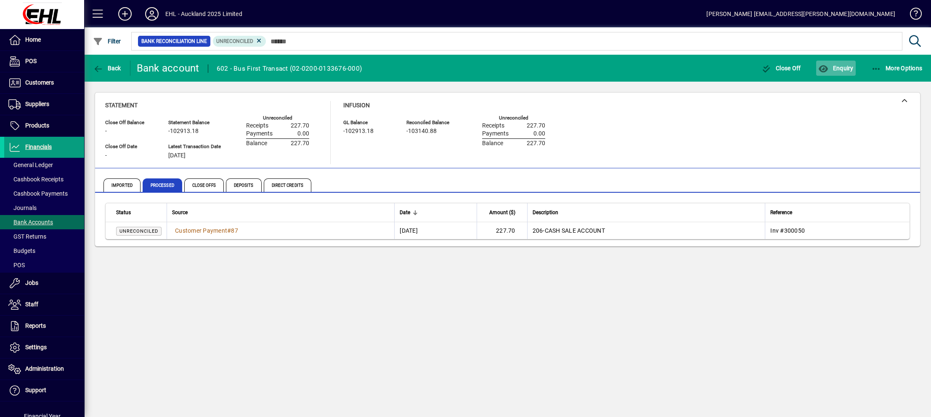
click at [844, 66] on span "Enquiry" at bounding box center [835, 68] width 35 height 7
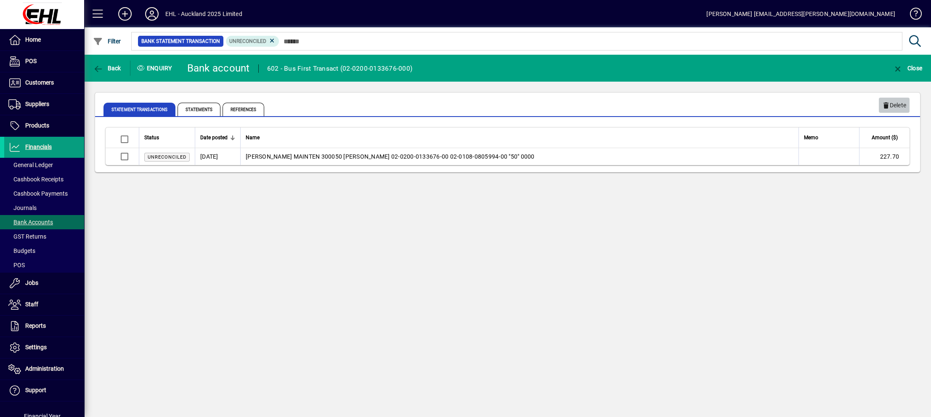
click at [887, 103] on icon "button" at bounding box center [886, 106] width 8 height 6
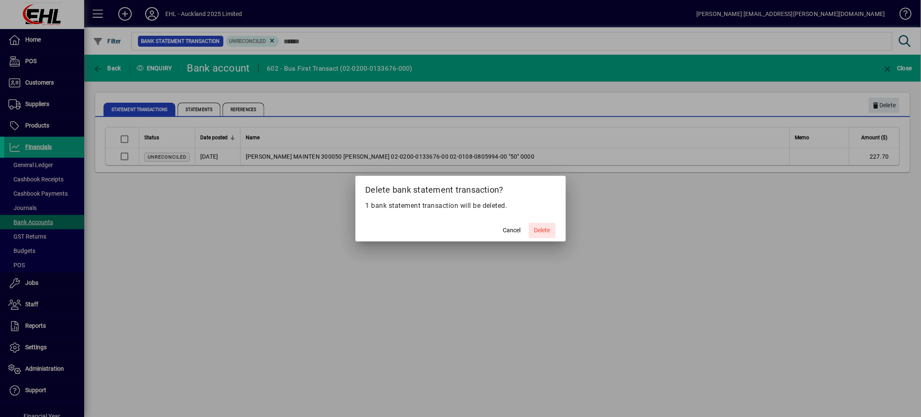
click at [534, 227] on button "Delete" at bounding box center [542, 230] width 27 height 15
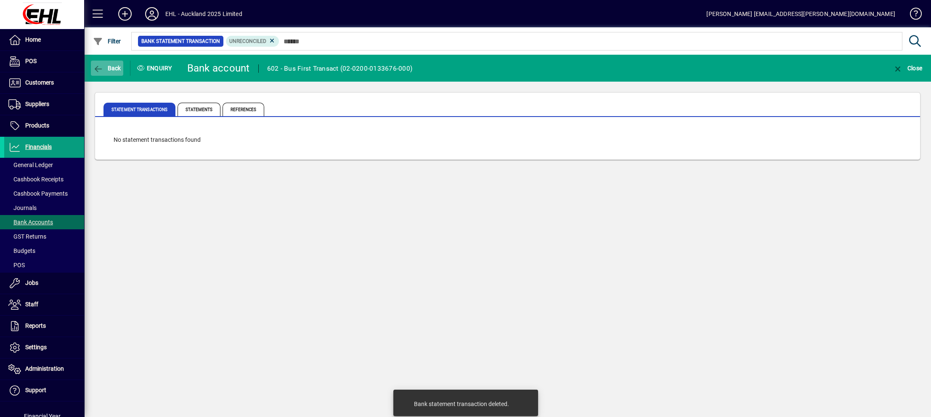
click at [100, 76] on span "button" at bounding box center [107, 68] width 32 height 20
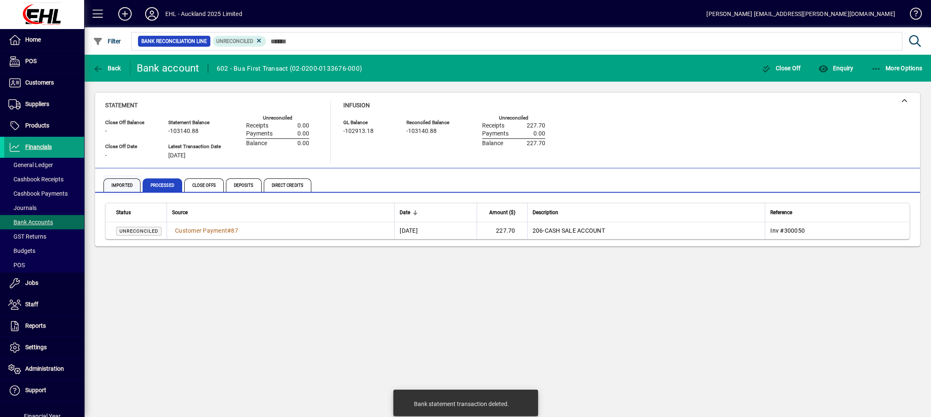
click at [123, 183] on span "Imported" at bounding box center [122, 184] width 37 height 13
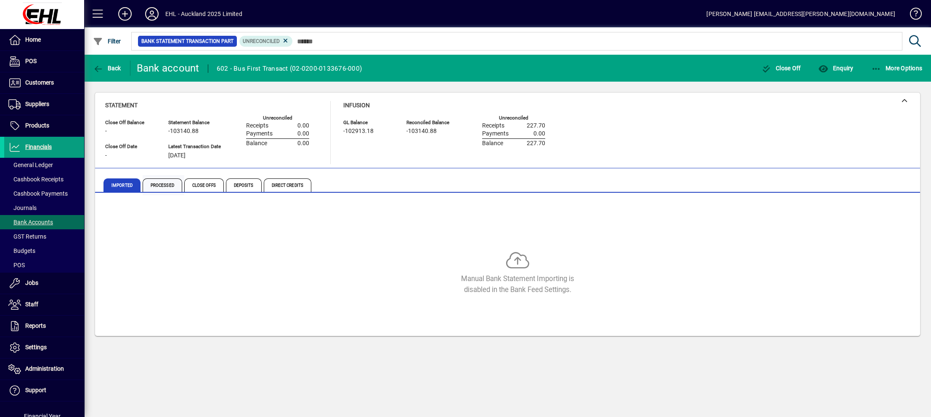
click at [149, 181] on span "Processed" at bounding box center [163, 184] width 40 height 13
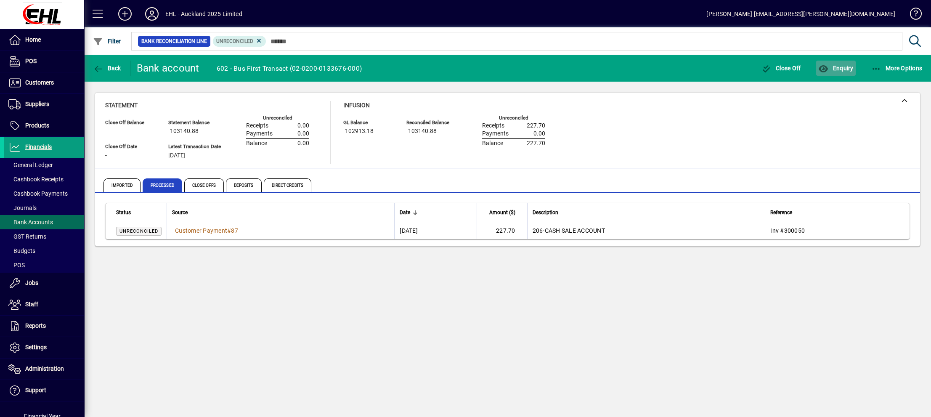
click at [835, 66] on span "Enquiry" at bounding box center [835, 68] width 35 height 7
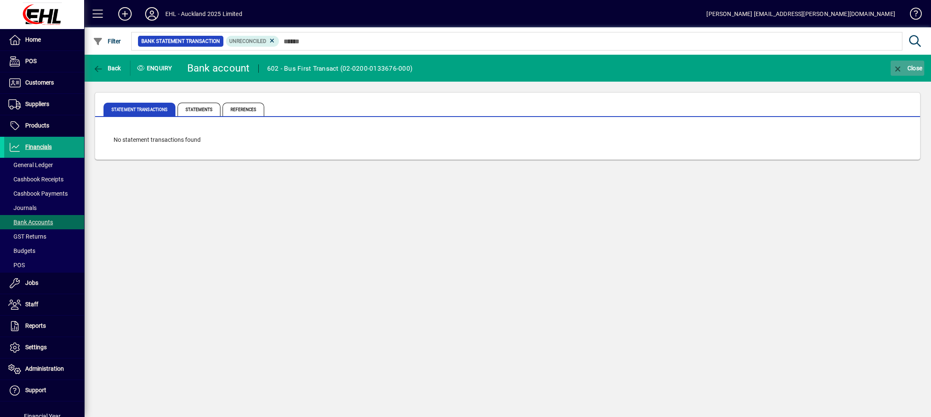
click at [897, 68] on icon "button" at bounding box center [898, 69] width 11 height 8
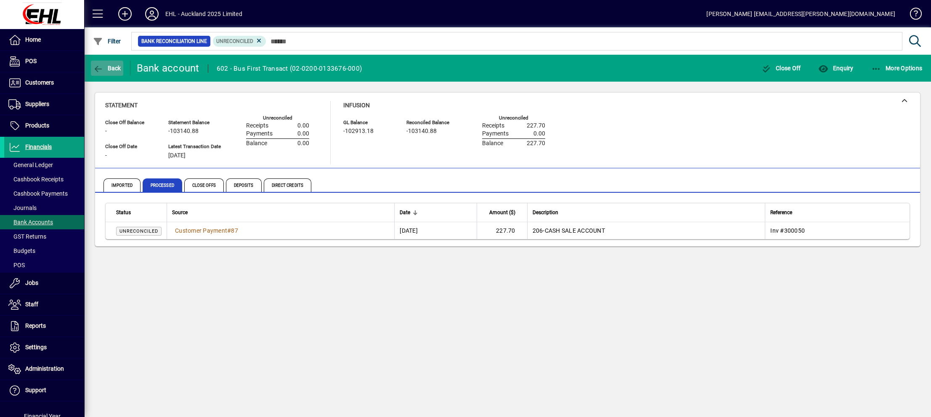
click at [107, 69] on span "Back" at bounding box center [107, 68] width 28 height 7
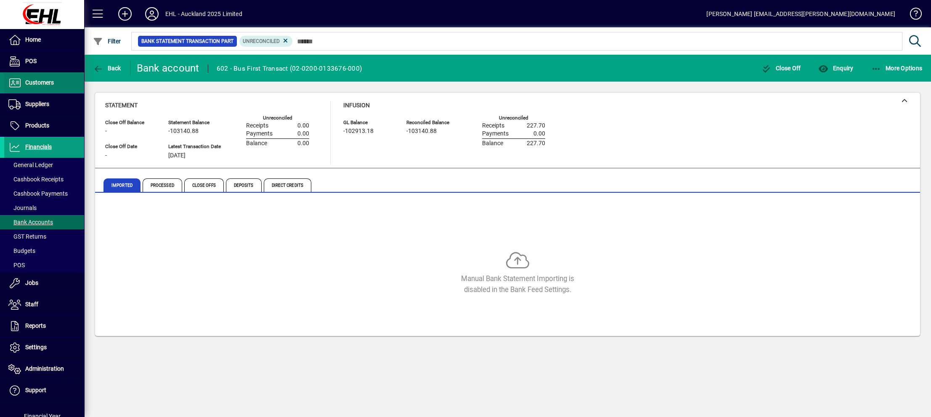
click at [48, 82] on span "Customers" at bounding box center [39, 82] width 29 height 7
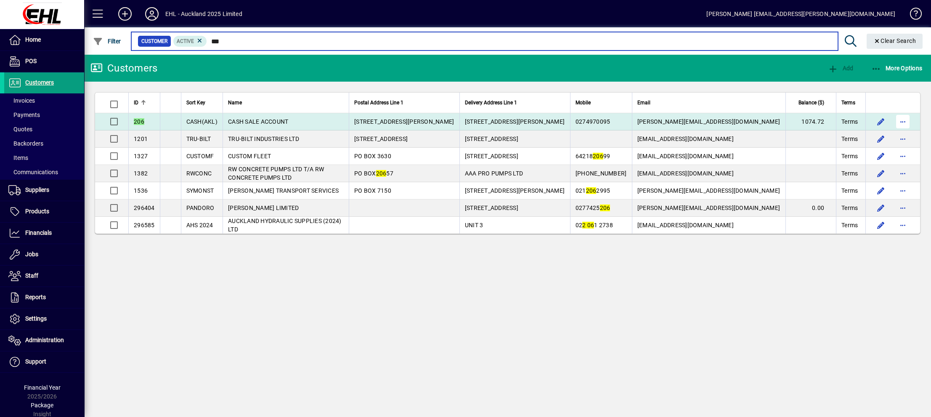
type input "***"
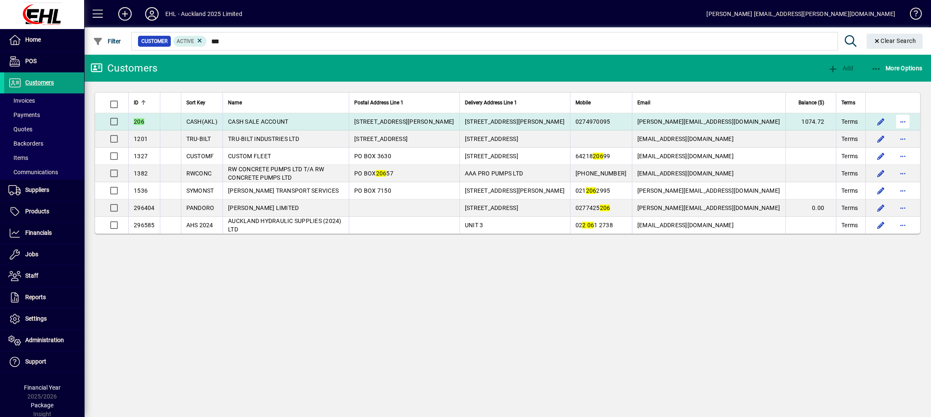
click at [900, 121] on span "button" at bounding box center [903, 121] width 20 height 20
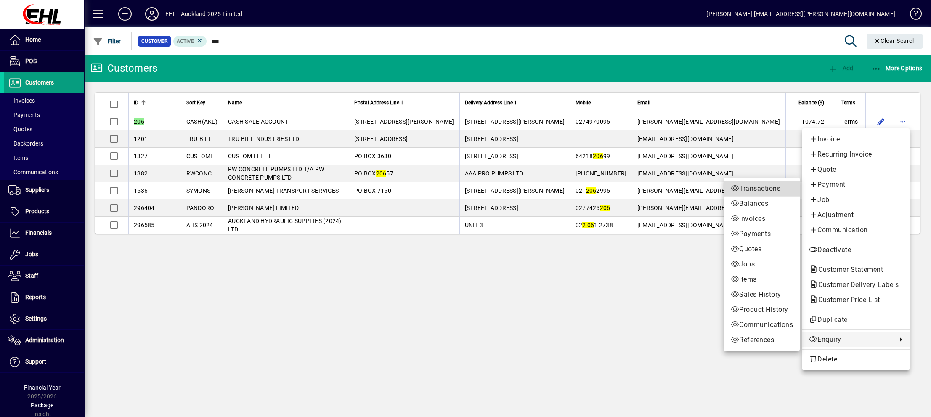
click at [741, 187] on span "Transactions" at bounding box center [762, 188] width 62 height 10
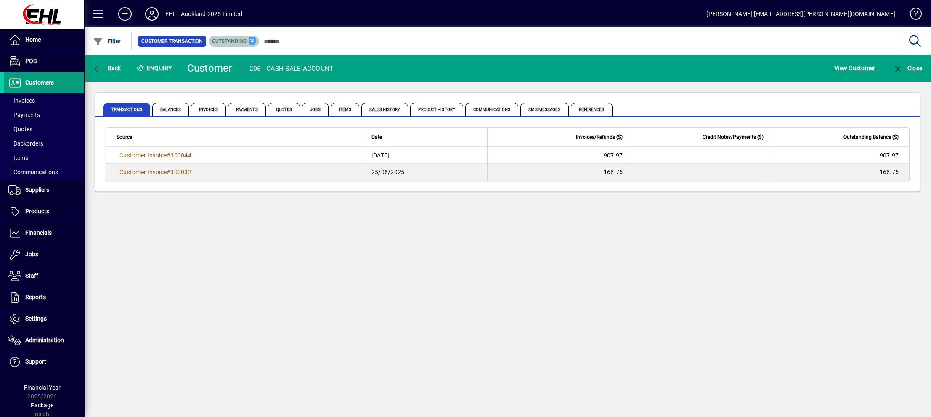
click at [251, 39] on icon at bounding box center [253, 41] width 8 height 8
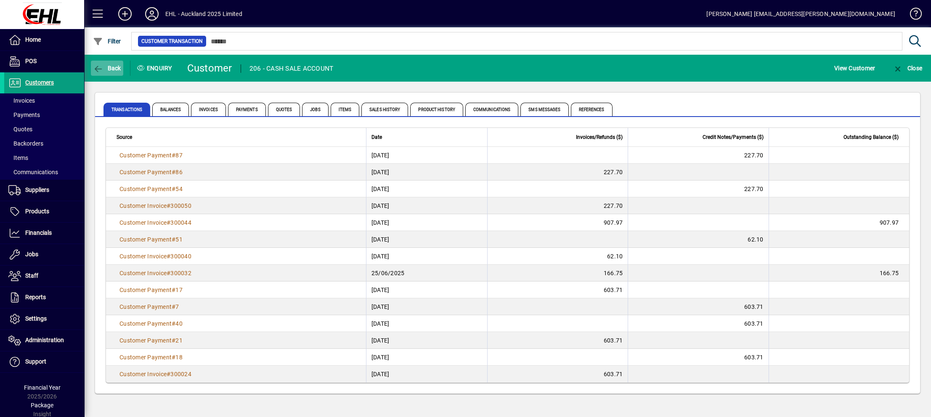
click at [105, 62] on span "button" at bounding box center [107, 68] width 32 height 20
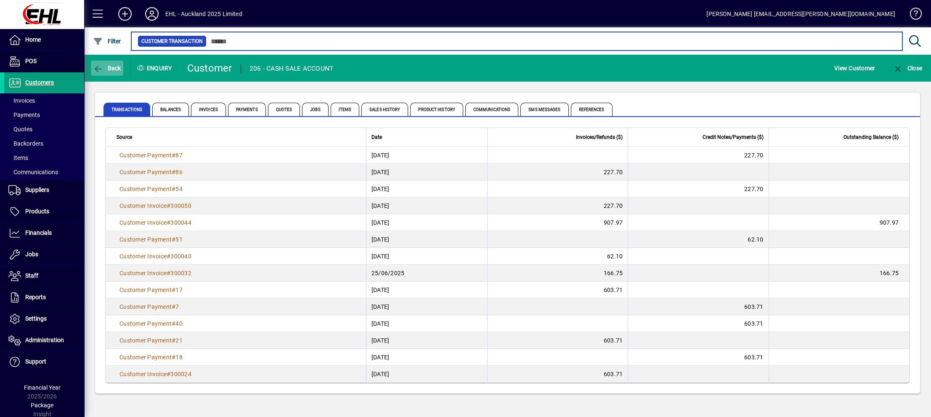
type input "***"
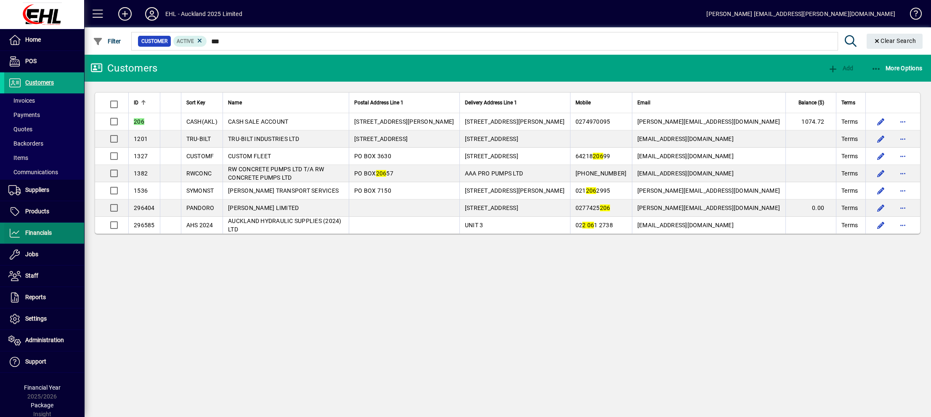
click at [39, 230] on span "Financials" at bounding box center [38, 232] width 27 height 7
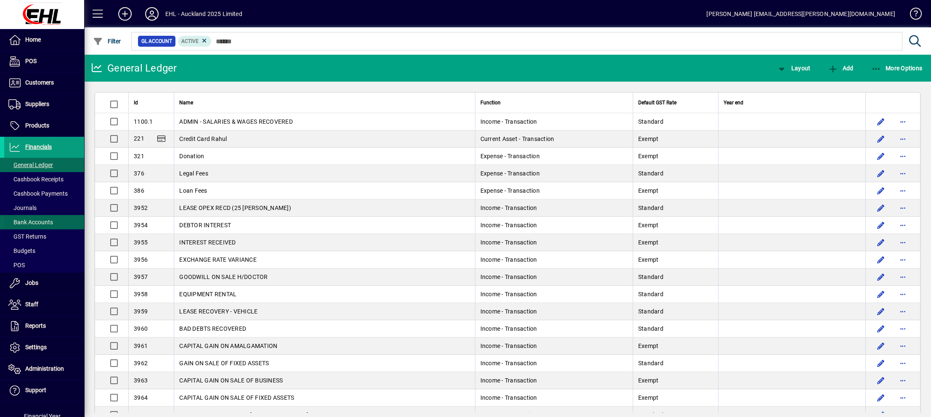
click at [27, 223] on span "Bank Accounts" at bounding box center [30, 222] width 45 height 7
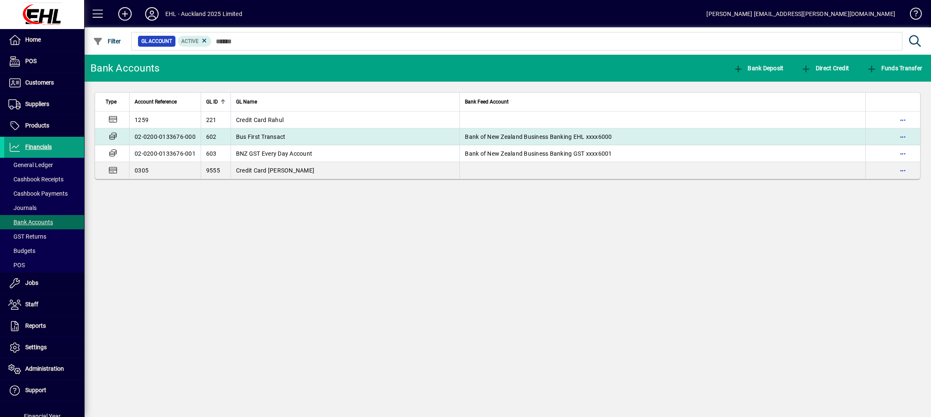
click at [286, 133] on td "Bus First Transact" at bounding box center [345, 136] width 229 height 17
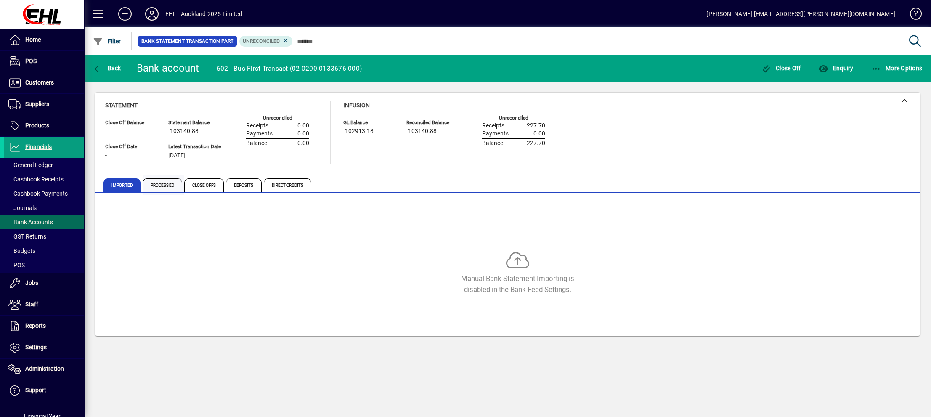
click at [163, 188] on span "Processed" at bounding box center [163, 184] width 40 height 13
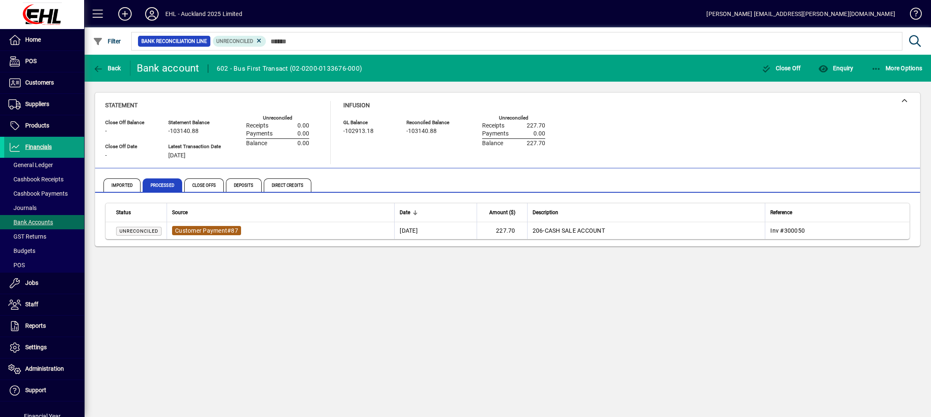
click at [223, 229] on span "Customer Payment" at bounding box center [201, 230] width 52 height 7
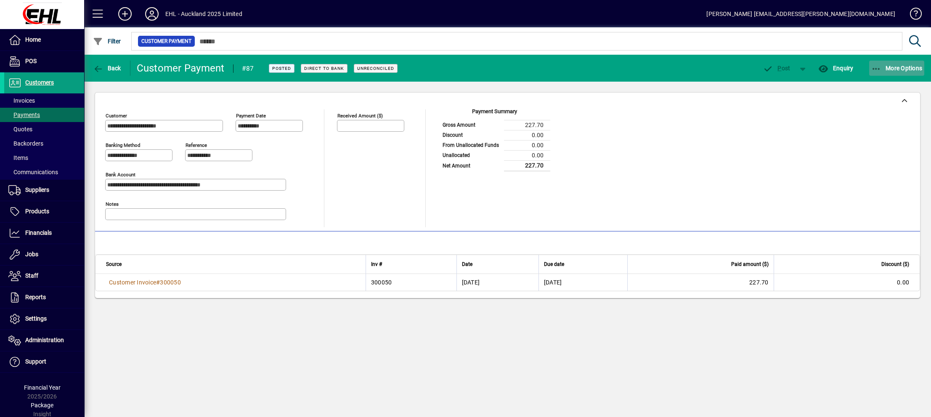
click at [881, 66] on icon "button" at bounding box center [876, 69] width 11 height 8
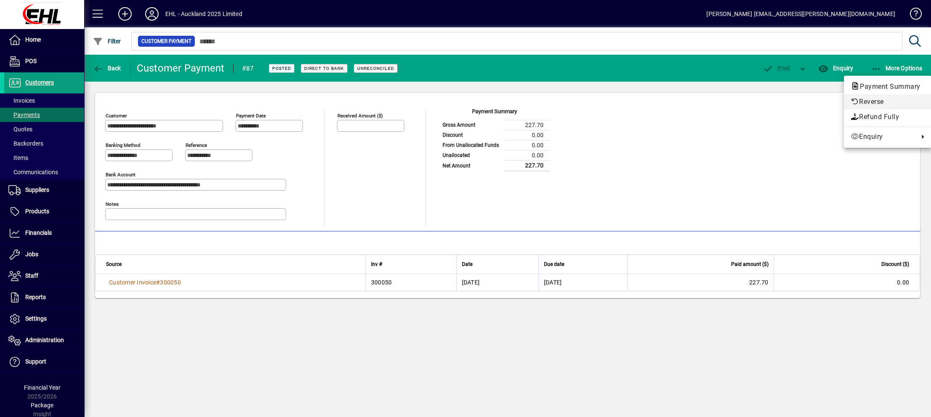
click at [877, 99] on span "Reverse" at bounding box center [888, 102] width 74 height 10
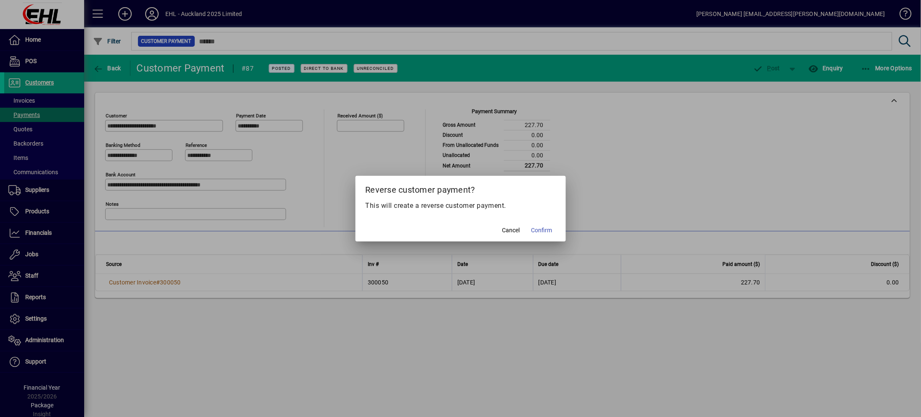
click at [540, 229] on span "Confirm" at bounding box center [541, 230] width 21 height 9
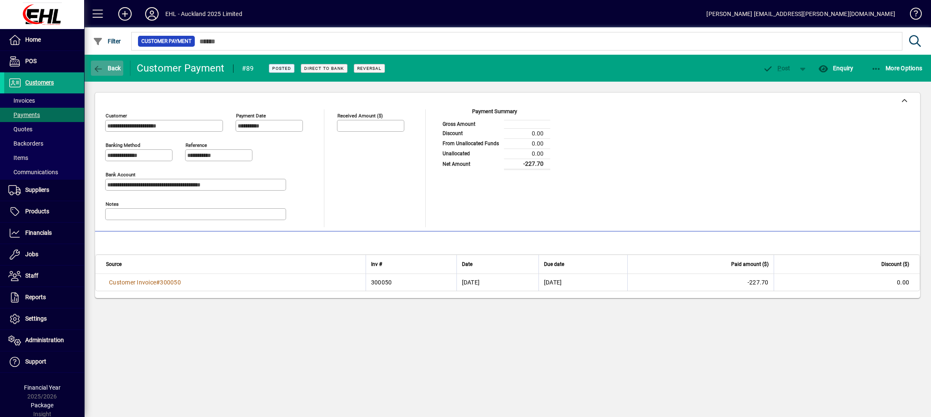
click at [109, 61] on span "button" at bounding box center [107, 68] width 32 height 20
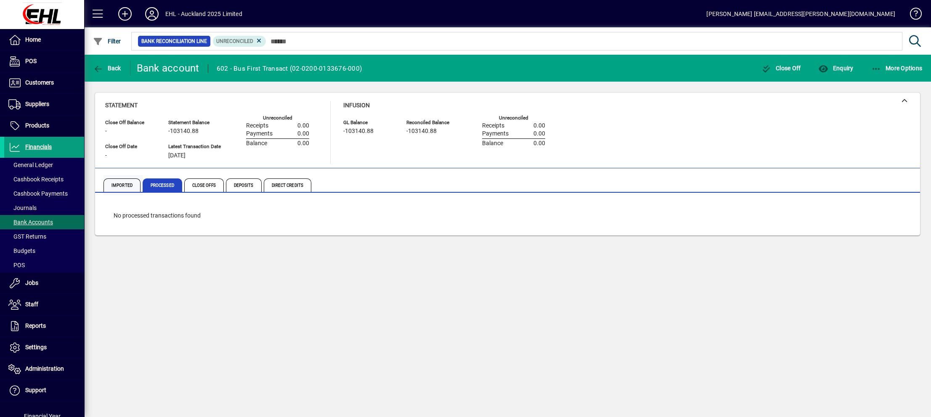
click at [117, 185] on span "Imported" at bounding box center [122, 184] width 37 height 13
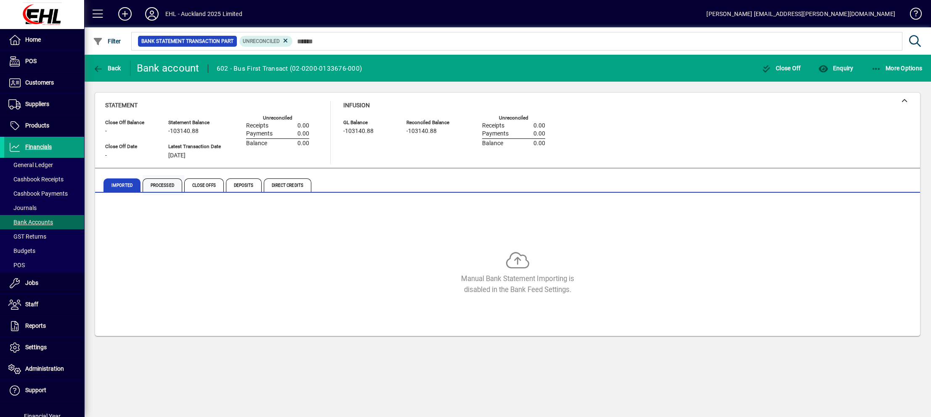
click at [154, 181] on span "Processed" at bounding box center [163, 184] width 40 height 13
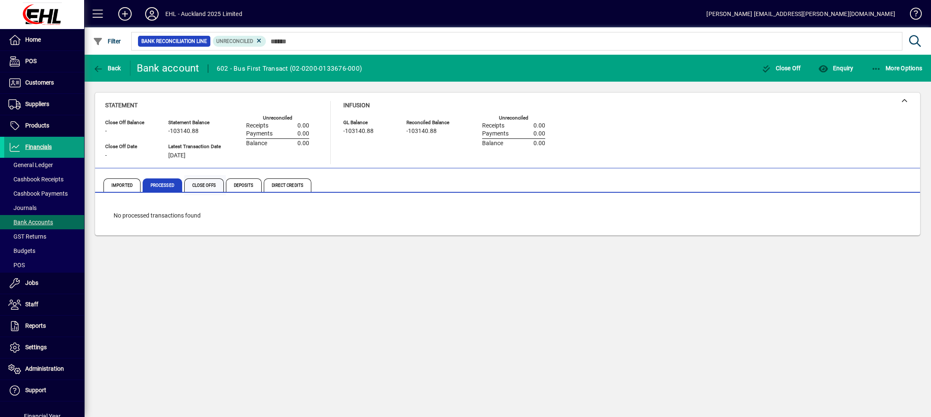
click at [203, 186] on span "Close Offs" at bounding box center [204, 184] width 40 height 13
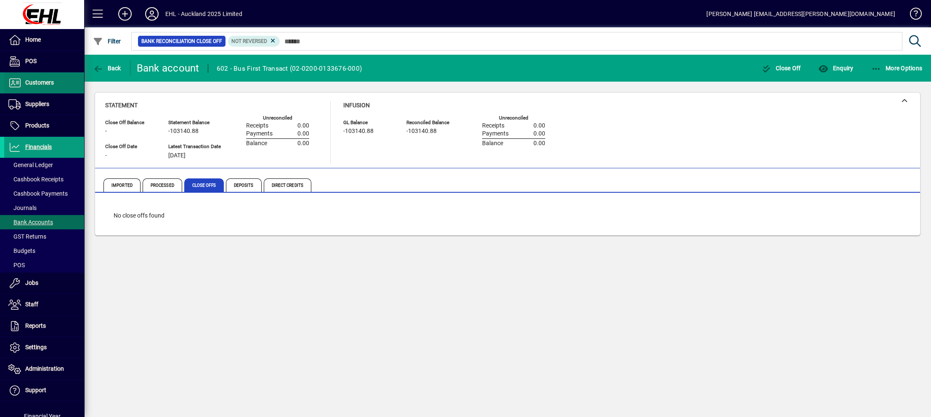
click at [34, 76] on span at bounding box center [44, 83] width 80 height 20
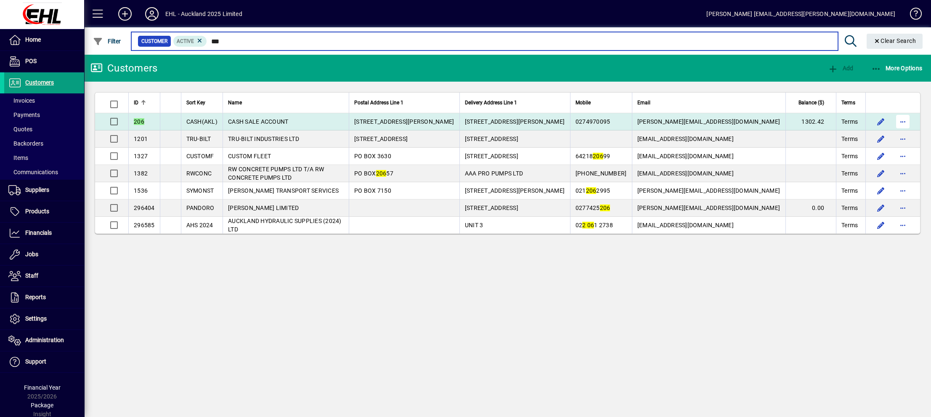
type input "***"
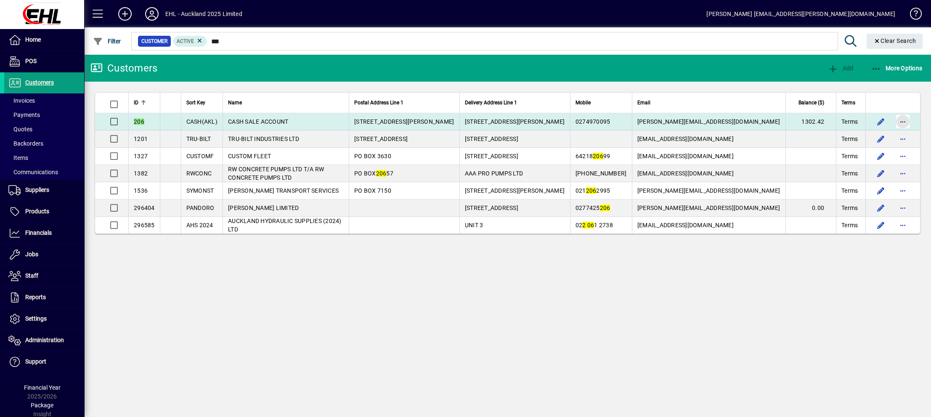
click at [902, 120] on span "button" at bounding box center [903, 121] width 20 height 20
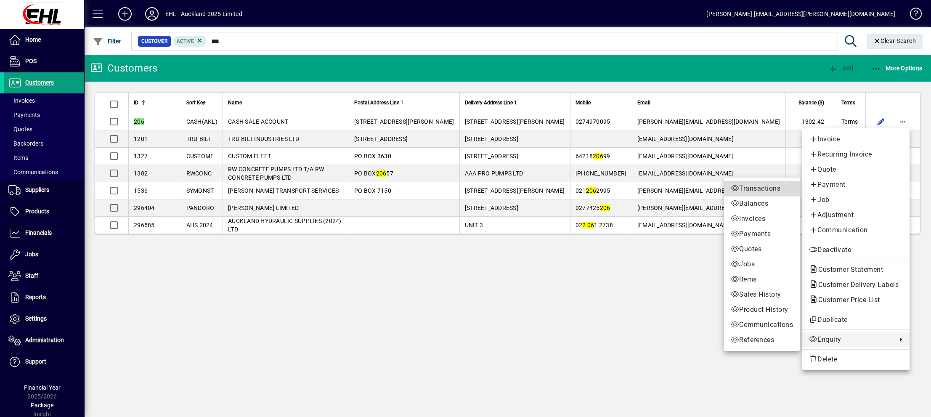
click at [739, 187] on span "Transactions" at bounding box center [762, 188] width 62 height 10
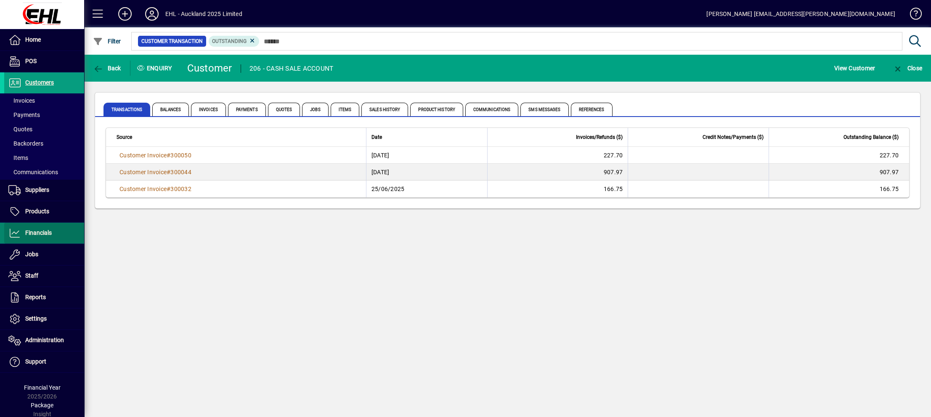
click at [46, 232] on span "Financials" at bounding box center [38, 232] width 27 height 7
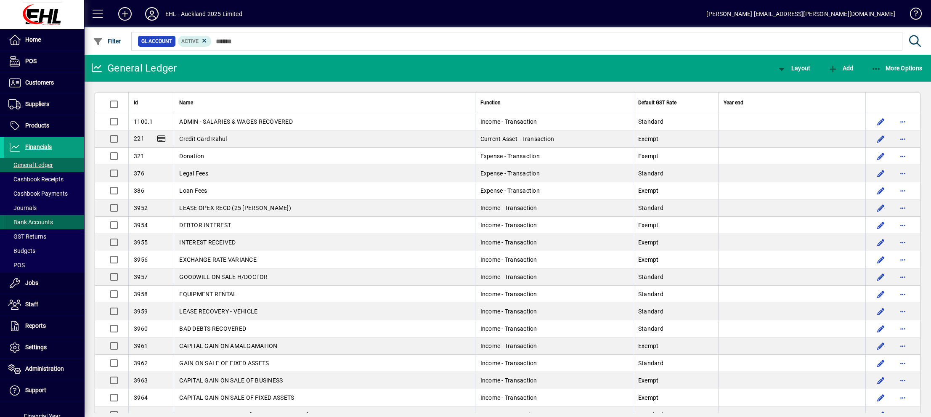
click at [46, 221] on span "Bank Accounts" at bounding box center [30, 222] width 45 height 7
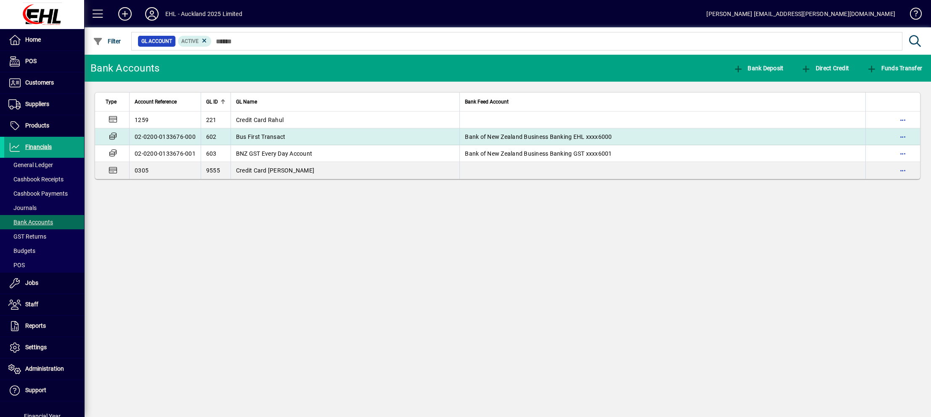
click at [269, 137] on span "Bus First Transact" at bounding box center [261, 136] width 50 height 7
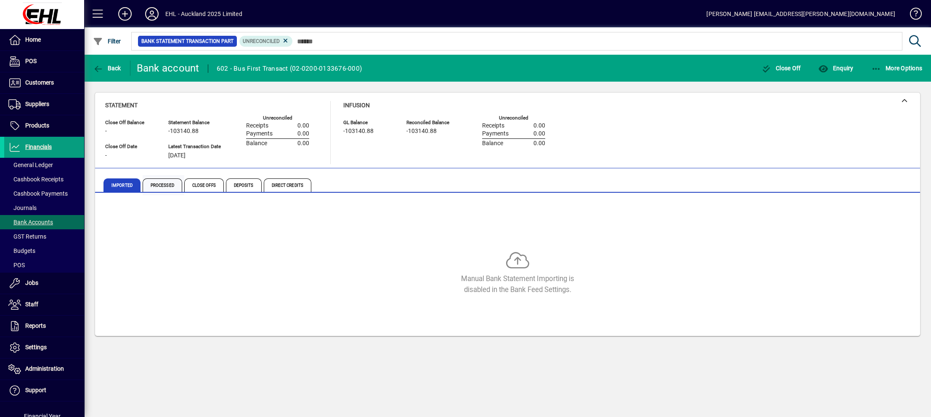
click at [157, 185] on span "Processed" at bounding box center [163, 184] width 40 height 13
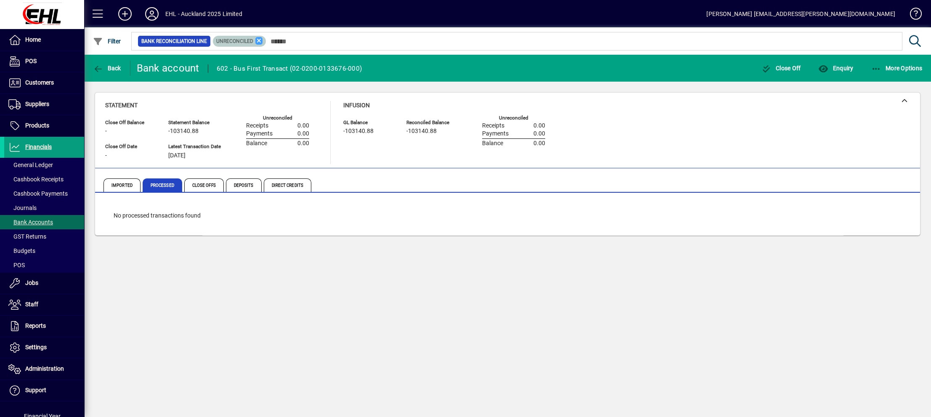
click at [260, 39] on icon at bounding box center [259, 41] width 8 height 8
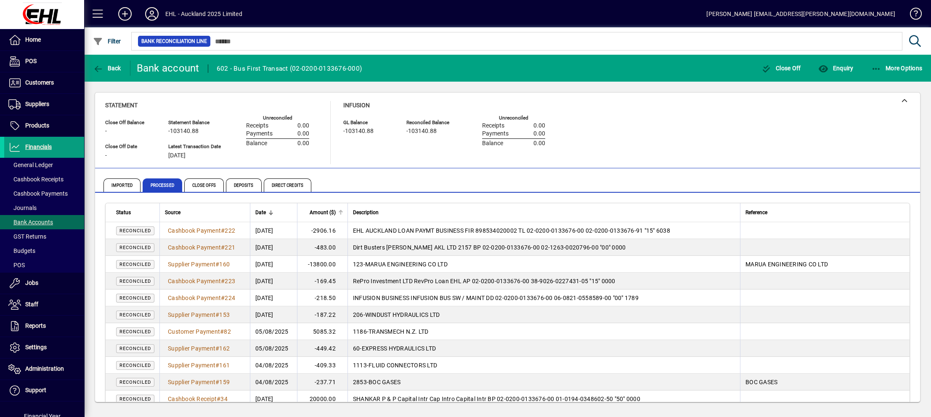
click at [330, 212] on span "Amount ($)" at bounding box center [323, 212] width 26 height 9
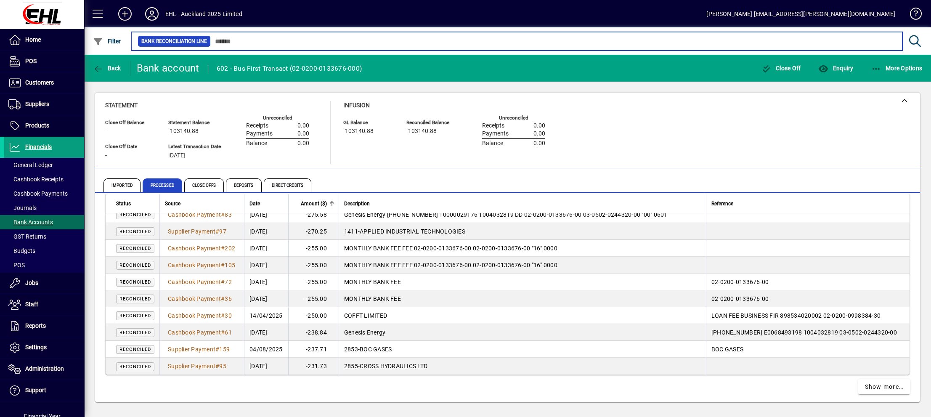
scroll to position [1533, 0]
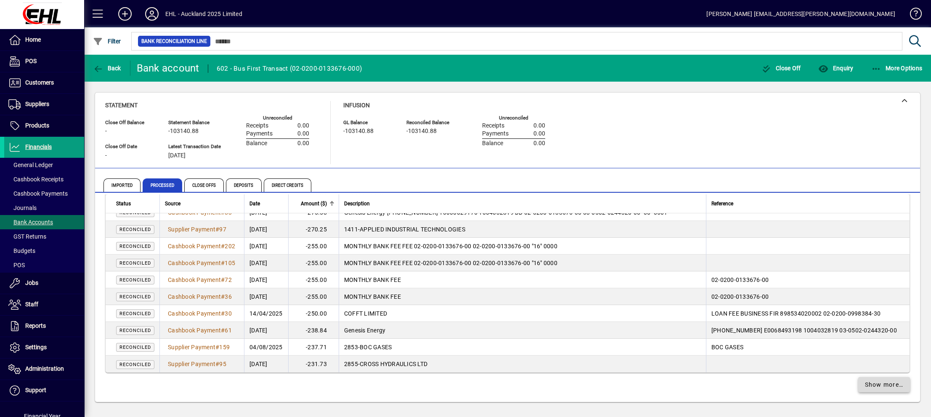
click at [870, 382] on span "Show more…" at bounding box center [884, 384] width 39 height 9
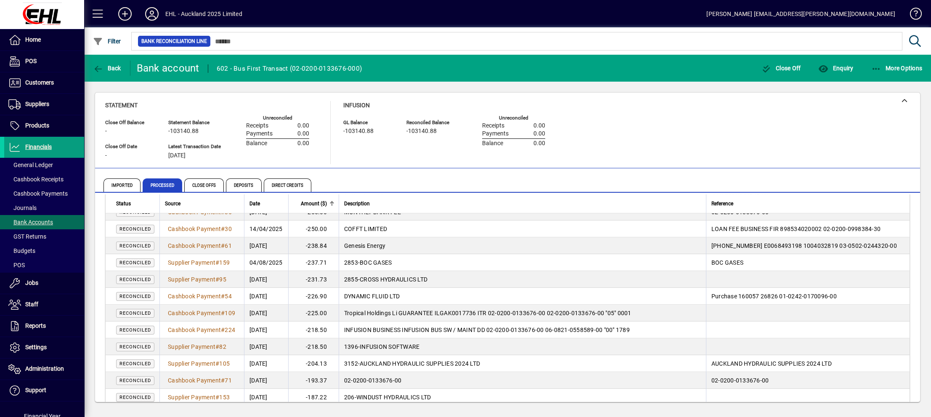
scroll to position [1617, 0]
click at [321, 204] on span "Amount ($)" at bounding box center [314, 203] width 26 height 9
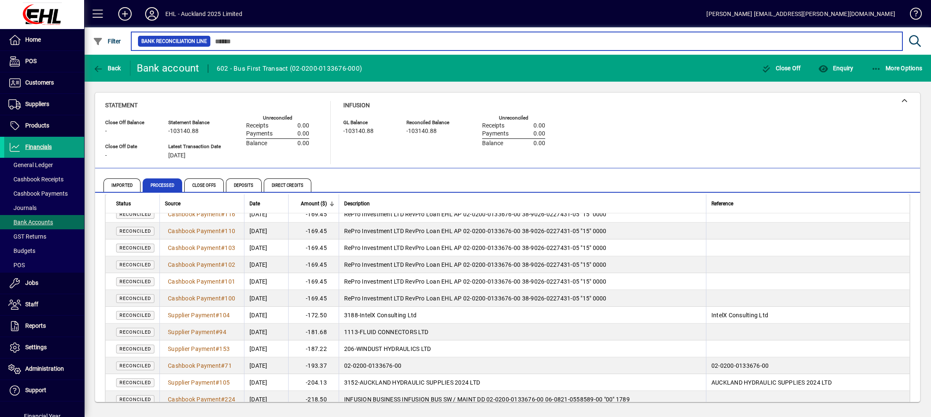
scroll to position [1683, 0]
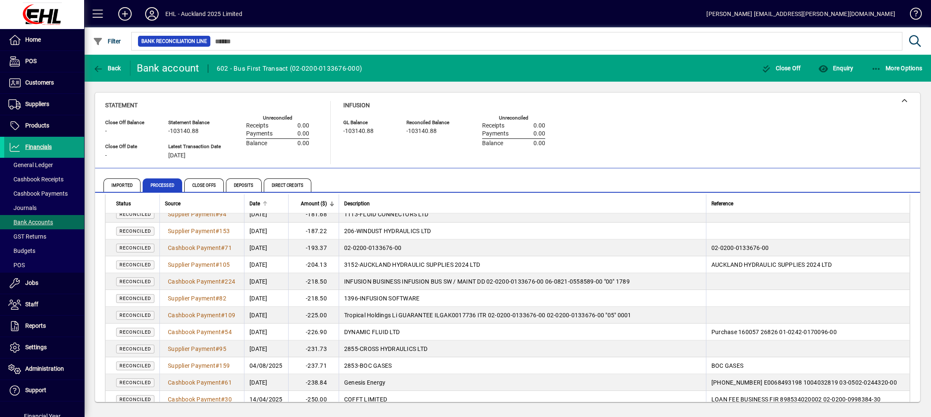
click at [260, 204] on span "Date" at bounding box center [255, 203] width 11 height 9
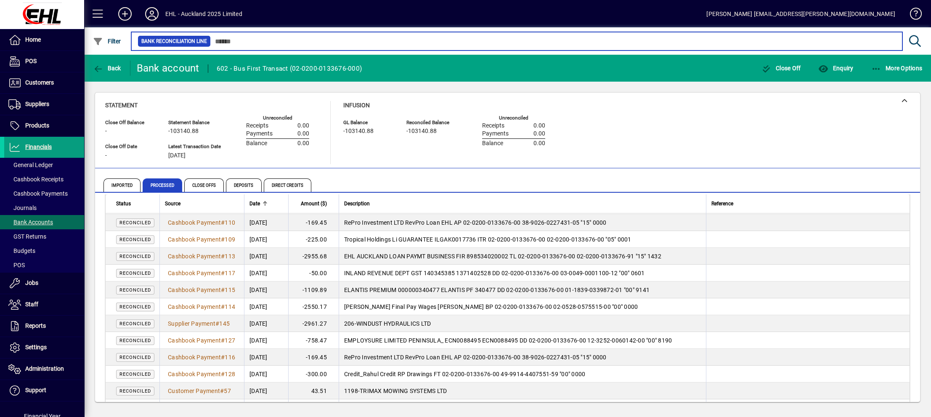
scroll to position [2356, 0]
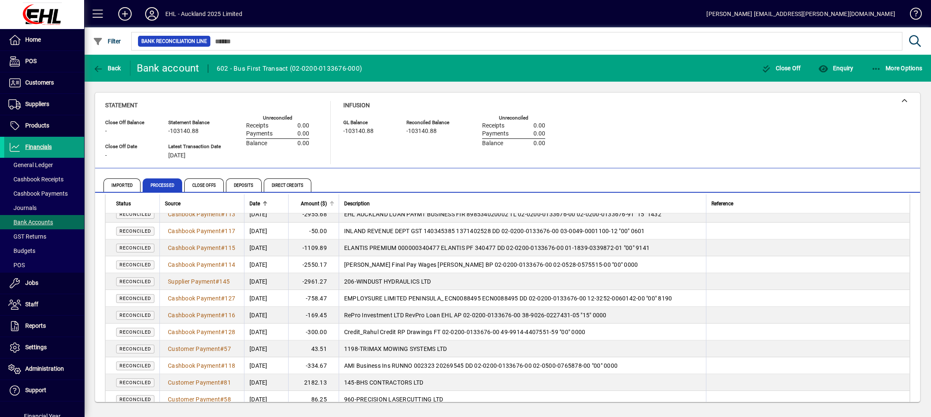
click at [318, 202] on span "Amount ($)" at bounding box center [314, 203] width 26 height 9
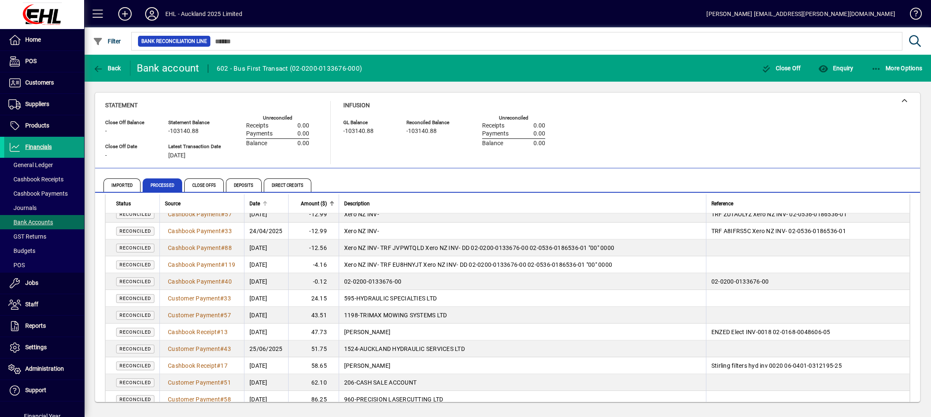
click at [260, 201] on span "Date" at bounding box center [255, 203] width 11 height 9
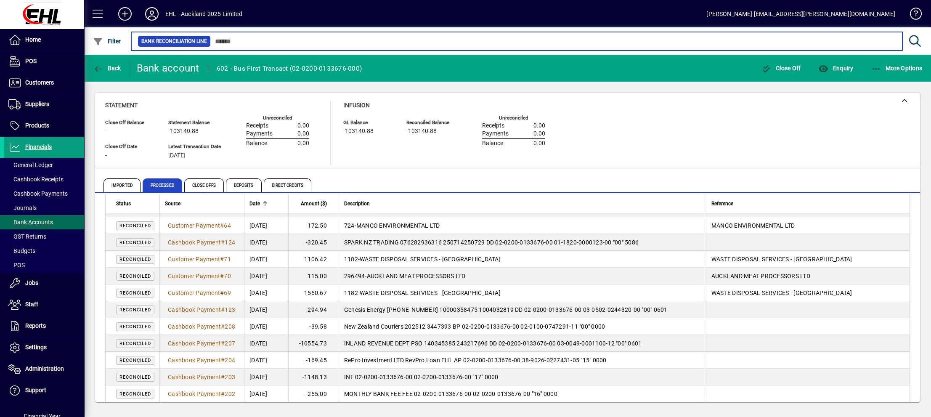
scroll to position [3071, 0]
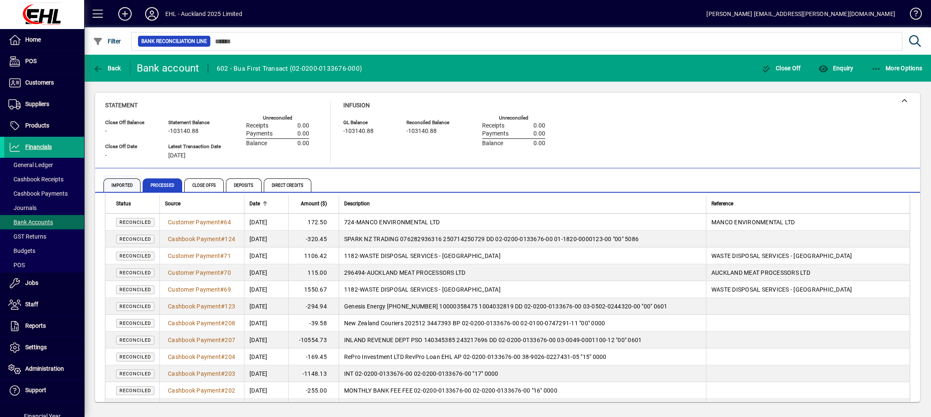
click at [121, 187] on span "Imported" at bounding box center [122, 184] width 37 height 13
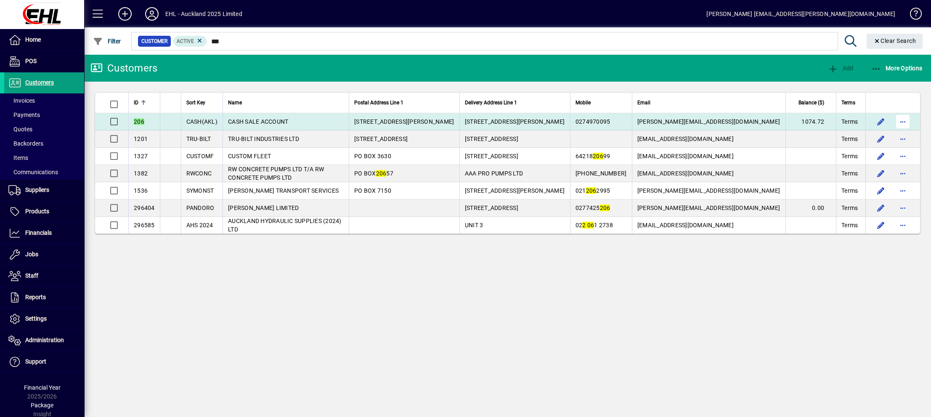
type input "***"
click at [899, 120] on span "button" at bounding box center [903, 121] width 20 height 20
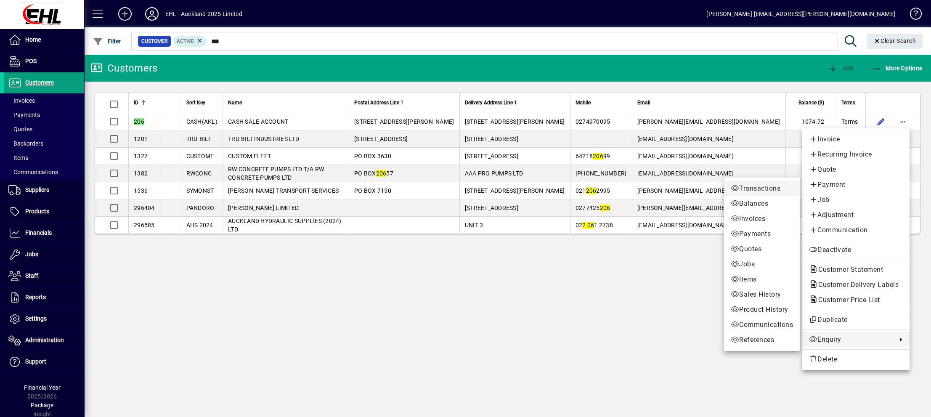
click at [762, 187] on span "Transactions" at bounding box center [762, 188] width 62 height 10
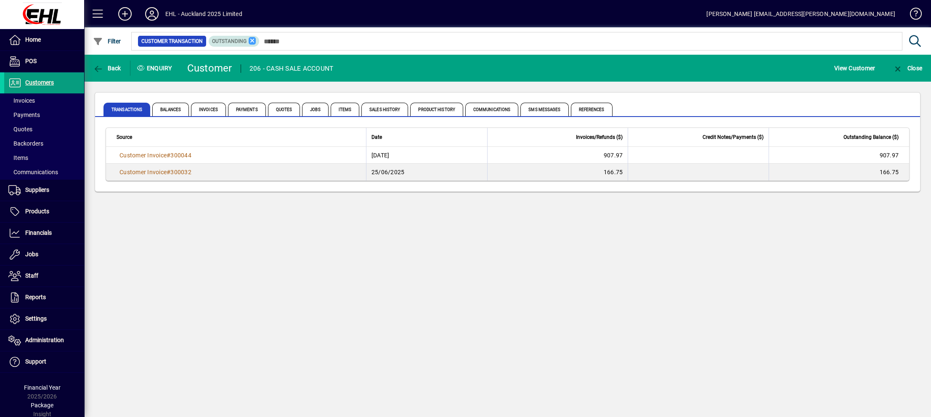
click at [252, 39] on icon at bounding box center [253, 41] width 8 height 8
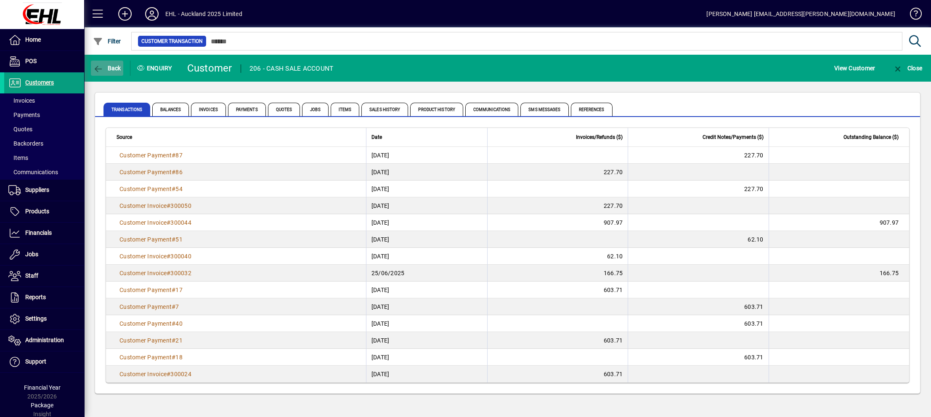
click at [105, 65] on span "Back" at bounding box center [107, 68] width 28 height 7
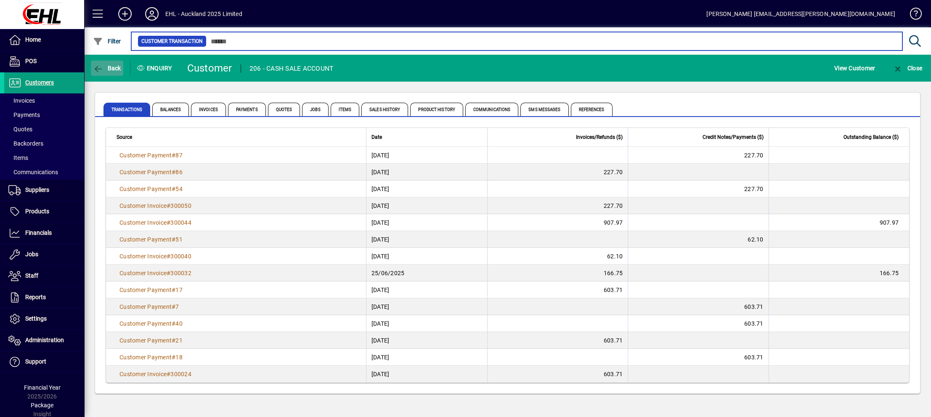
type input "***"
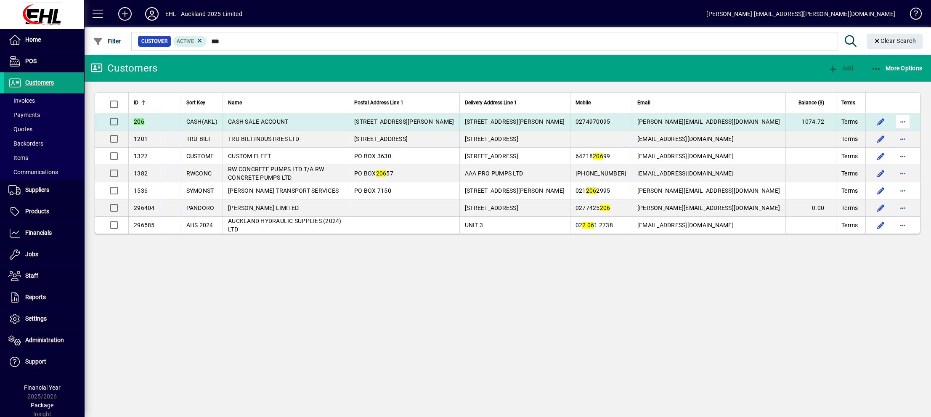
click at [901, 121] on span "button" at bounding box center [903, 121] width 20 height 20
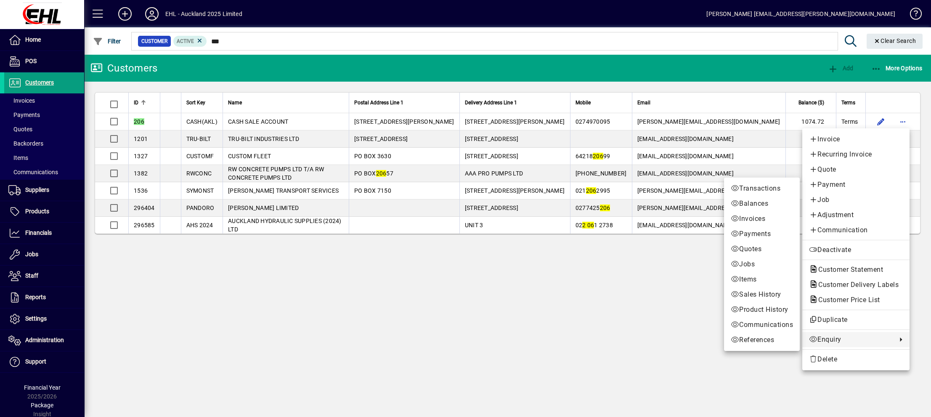
click at [750, 186] on span "Transactions" at bounding box center [762, 188] width 62 height 10
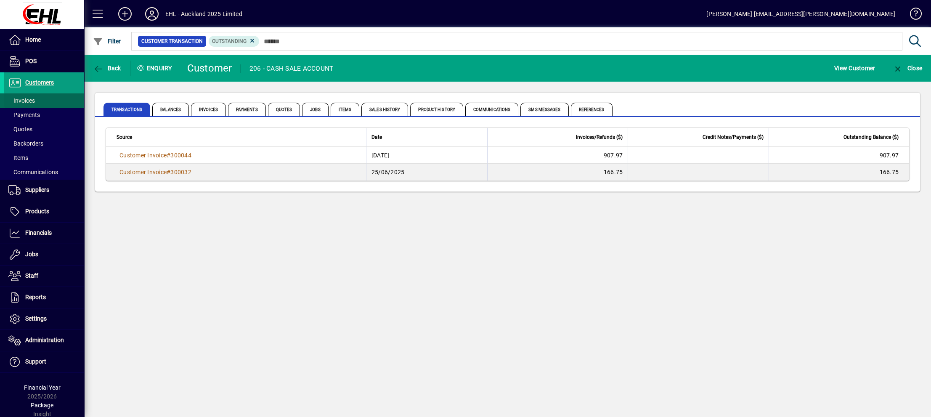
click at [35, 99] on span "Invoices" at bounding box center [21, 100] width 27 height 7
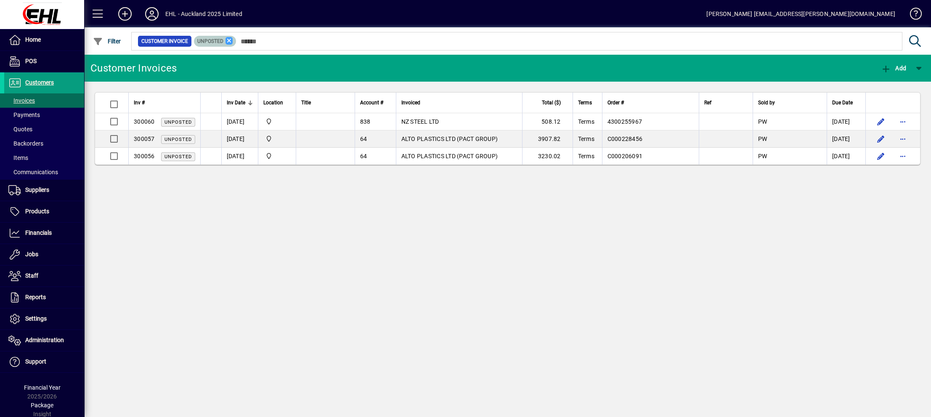
click at [226, 39] on icon at bounding box center [230, 41] width 8 height 8
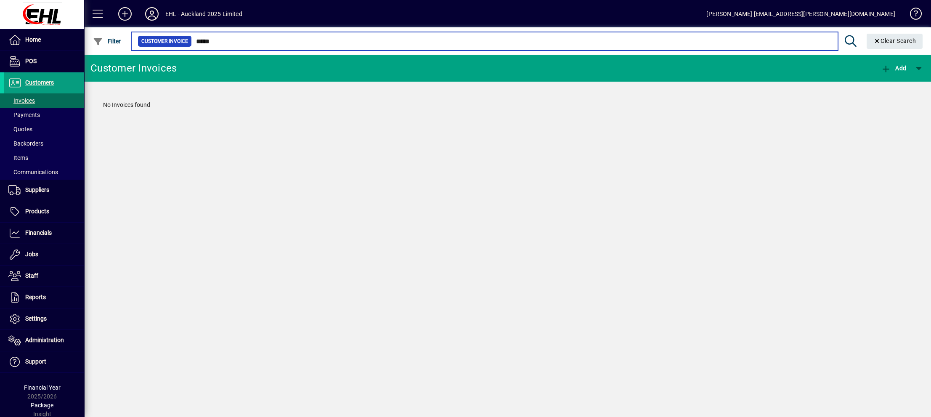
click at [209, 40] on input "*****" at bounding box center [512, 41] width 640 height 12
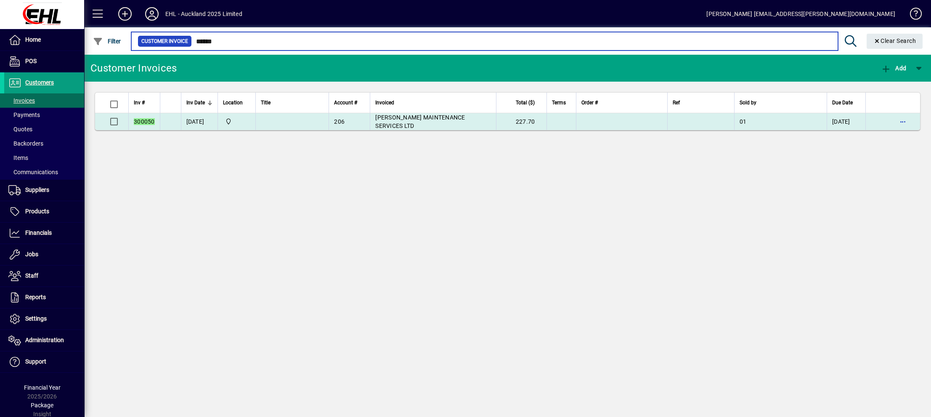
type input "******"
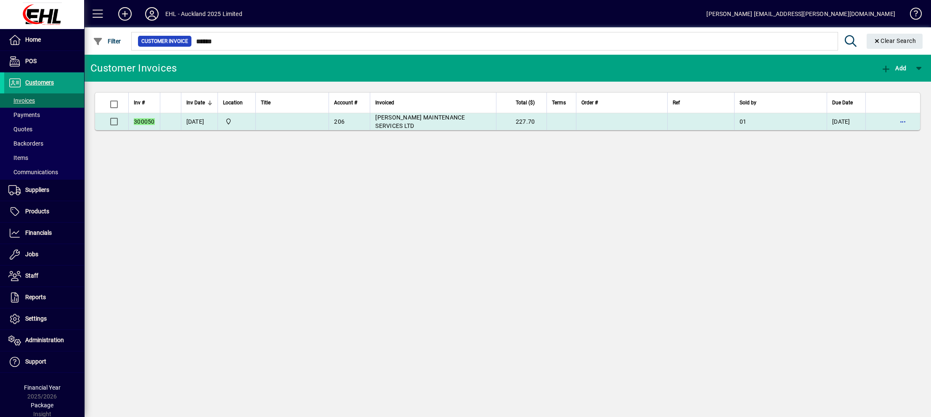
click at [544, 118] on td "227.70" at bounding box center [521, 121] width 50 height 17
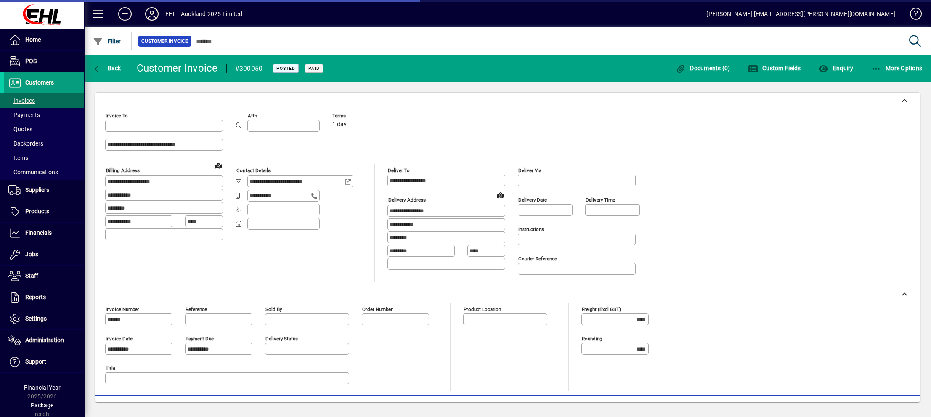
type input "**********"
type input "*******"
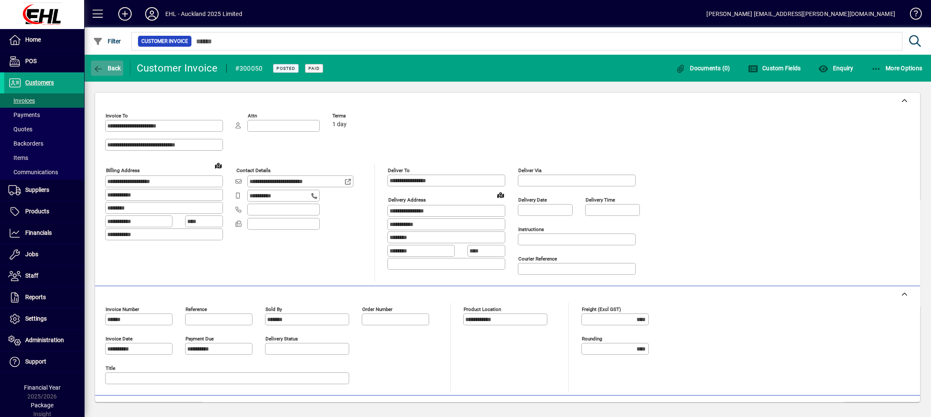
click at [106, 67] on span "Back" at bounding box center [107, 68] width 28 height 7
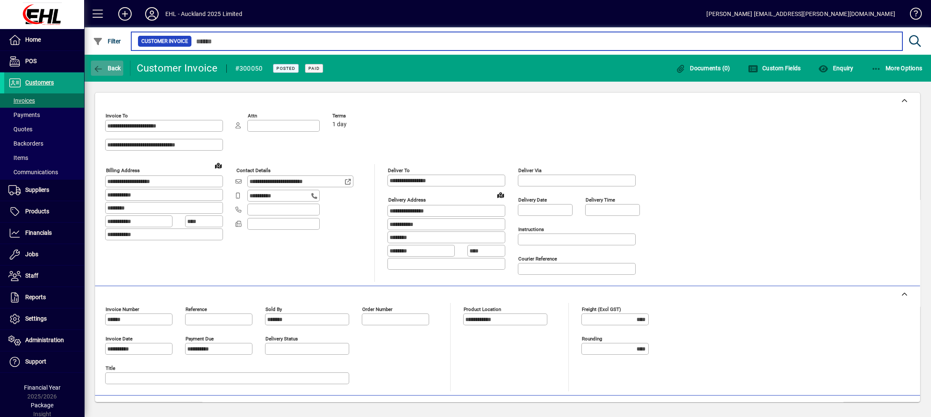
type input "******"
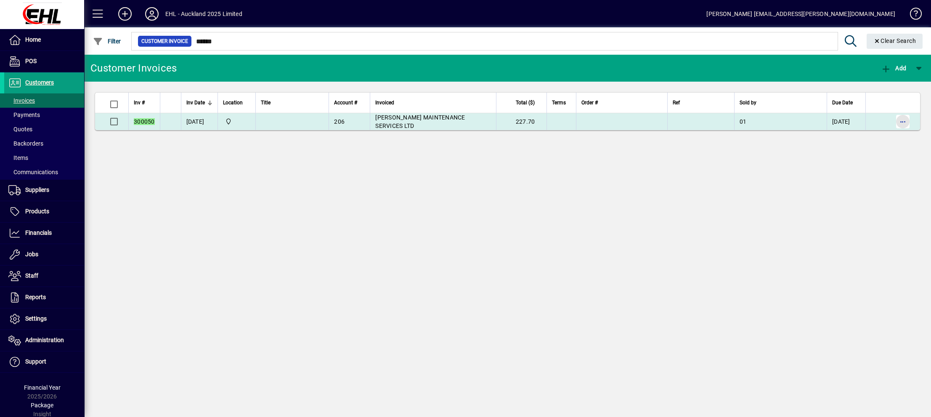
click at [908, 120] on span "button" at bounding box center [903, 121] width 20 height 20
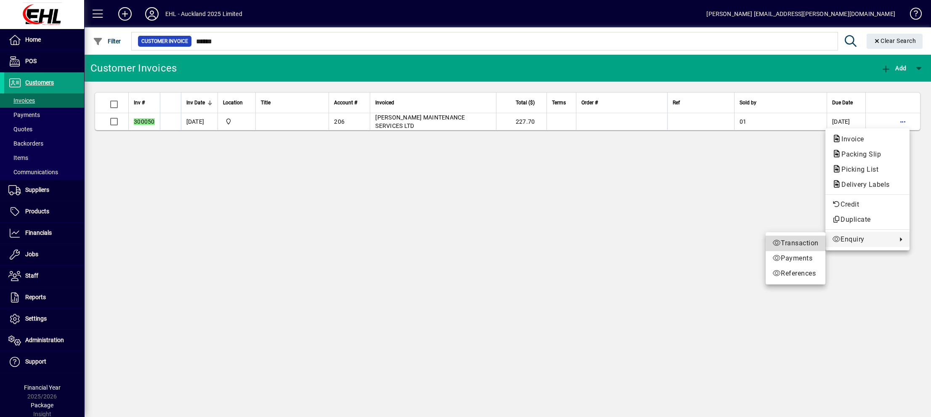
click at [816, 242] on span "Transaction" at bounding box center [795, 243] width 46 height 10
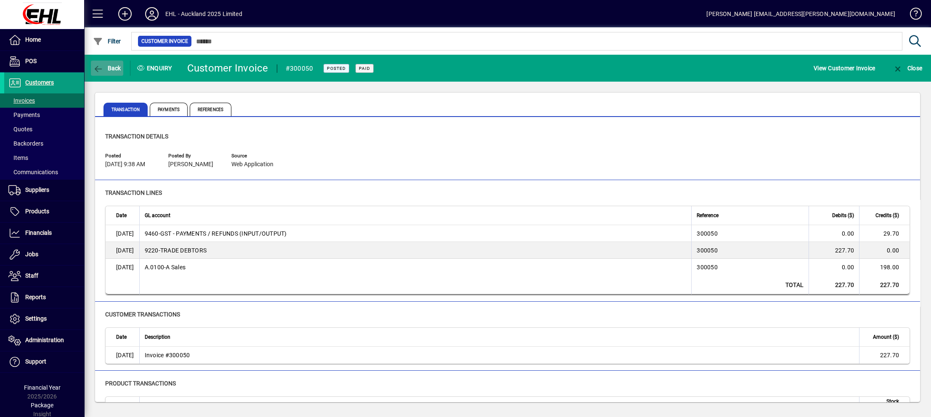
click at [101, 66] on icon "button" at bounding box center [98, 69] width 11 height 8
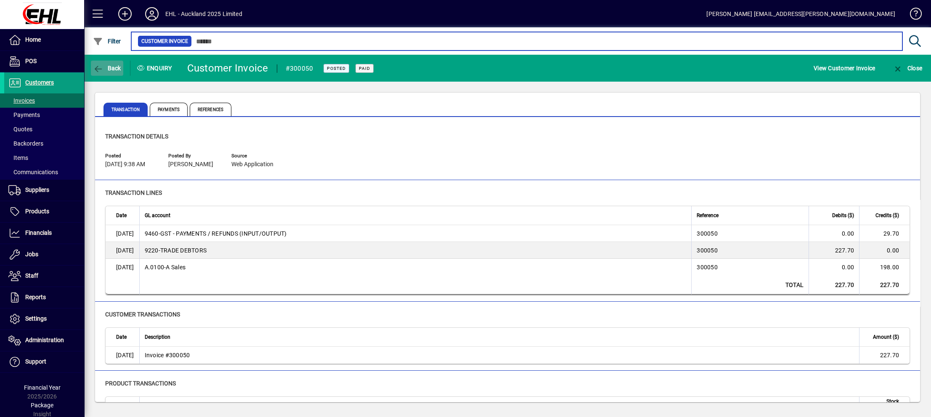
type input "******"
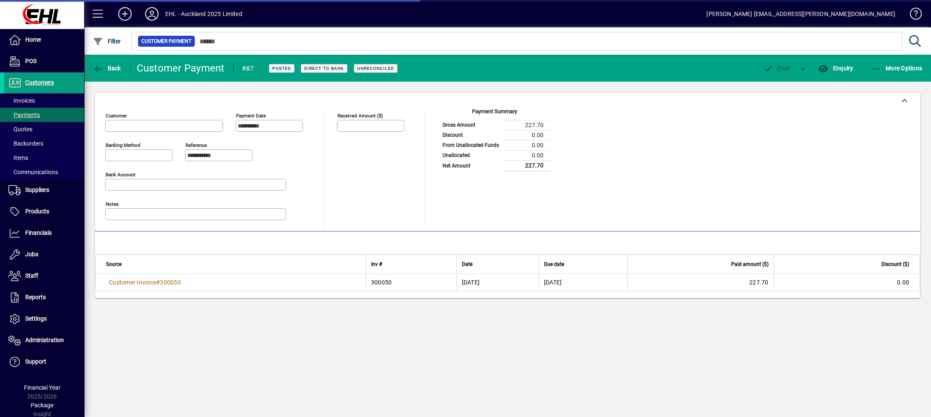
type input "**********"
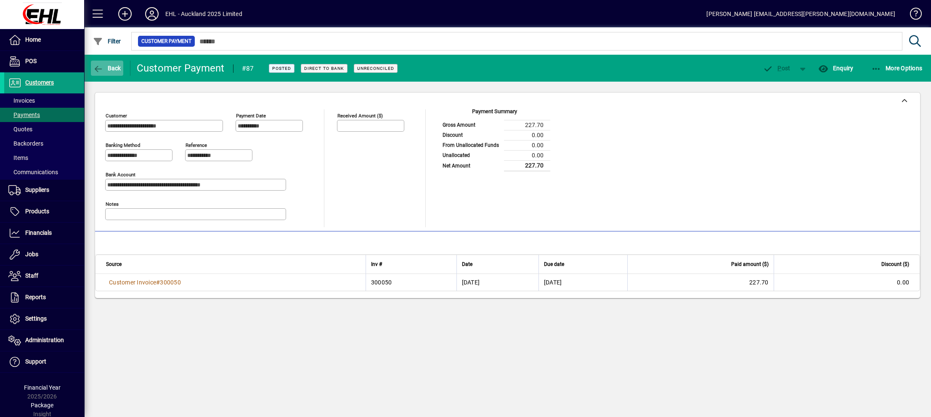
click at [112, 68] on span "Back" at bounding box center [107, 68] width 28 height 7
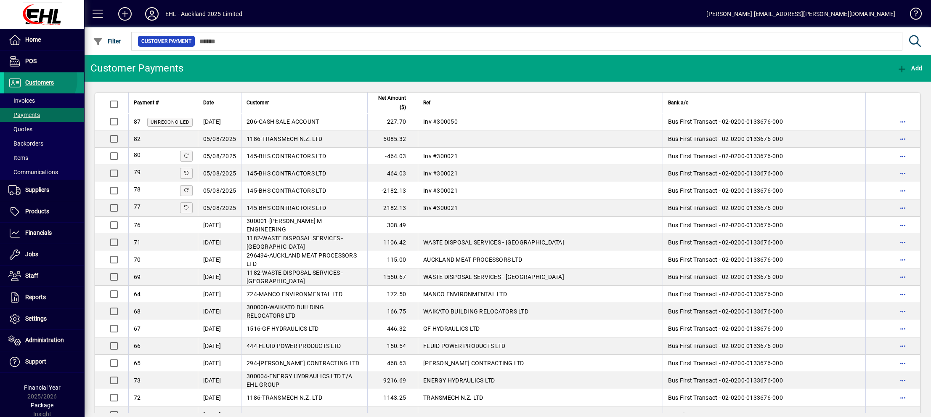
click at [39, 80] on span "Customers" at bounding box center [39, 82] width 29 height 7
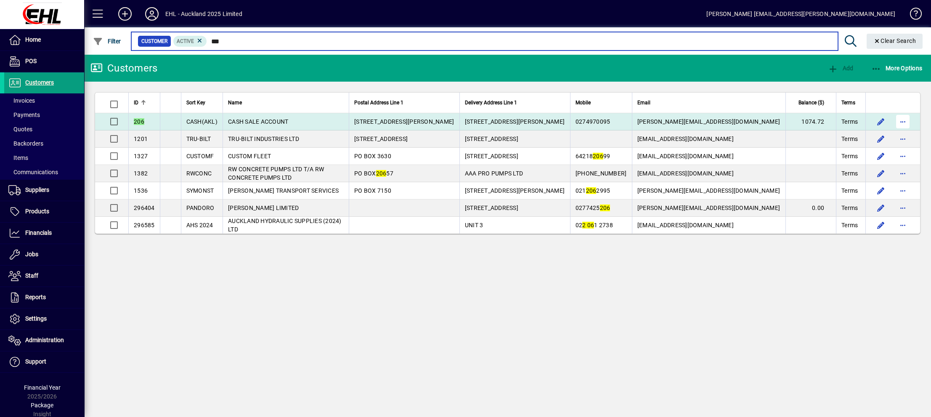
type input "***"
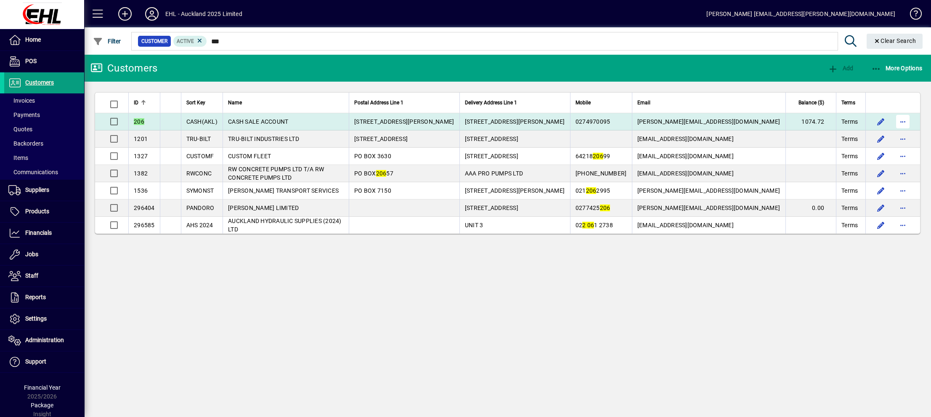
click at [898, 120] on span "button" at bounding box center [903, 121] width 20 height 20
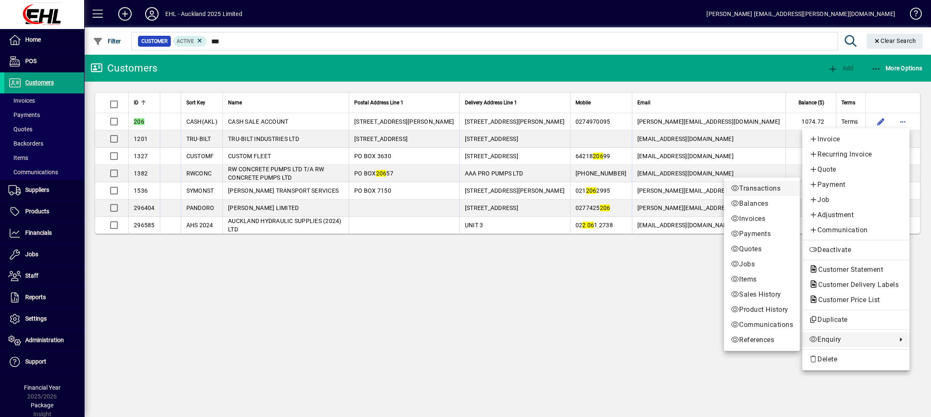
click at [756, 187] on span "Transactions" at bounding box center [762, 188] width 62 height 10
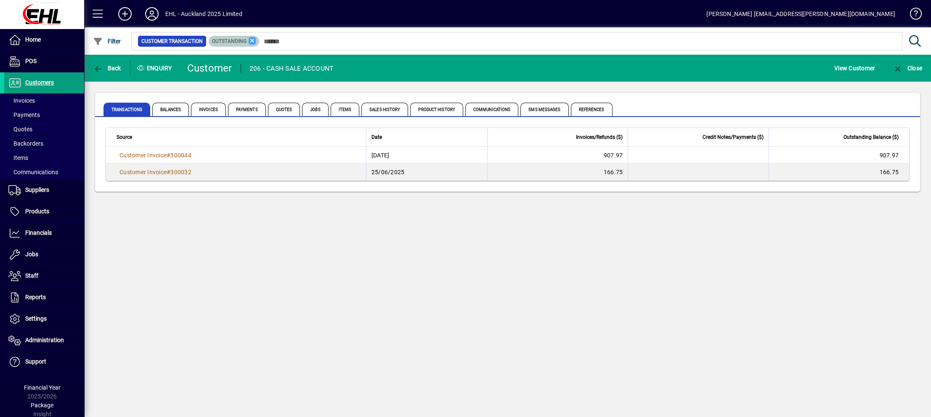
click at [250, 38] on icon at bounding box center [253, 41] width 8 height 8
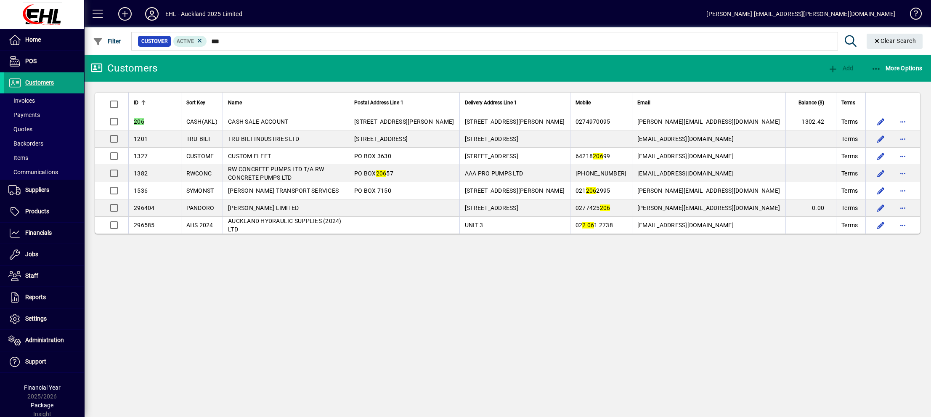
type input "***"
click at [37, 230] on span "Financials" at bounding box center [38, 232] width 27 height 7
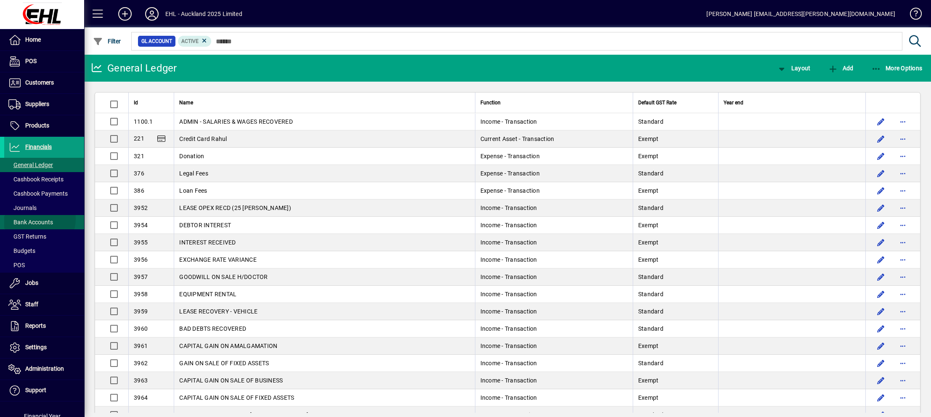
click at [36, 219] on span "Bank Accounts" at bounding box center [30, 222] width 45 height 7
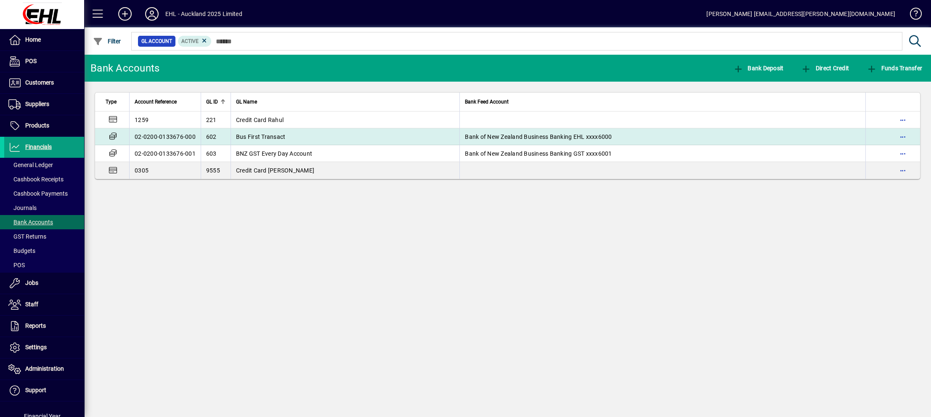
click at [259, 134] on span "Bus First Transact" at bounding box center [261, 136] width 50 height 7
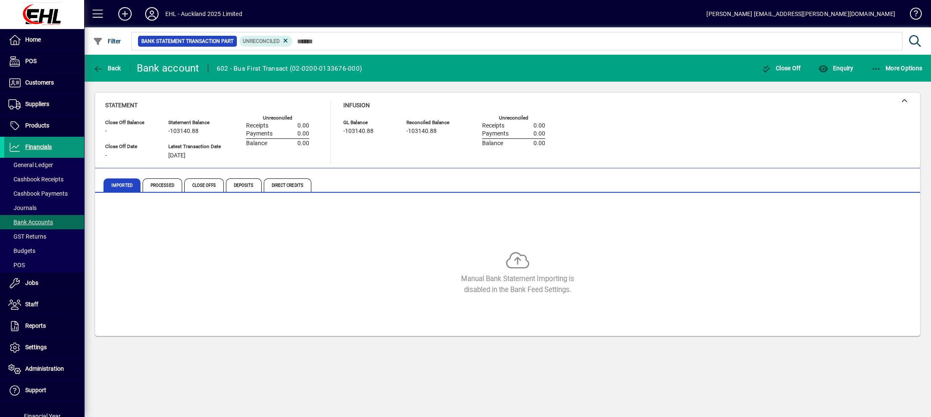
click at [46, 146] on span "Financials" at bounding box center [38, 146] width 27 height 7
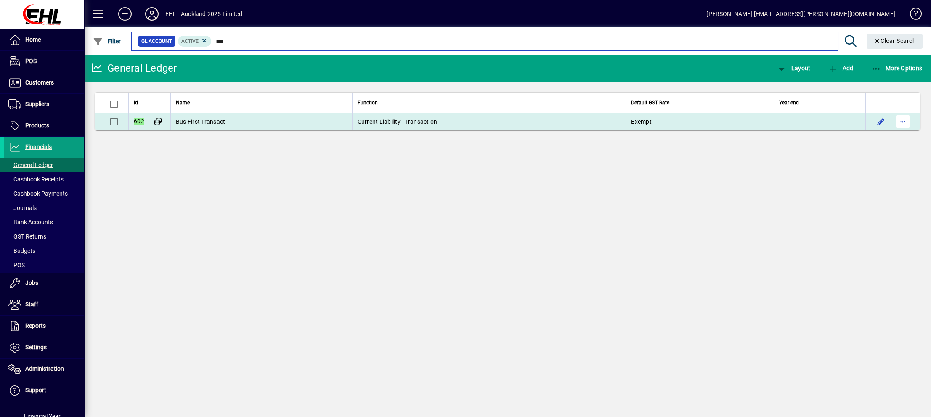
type input "***"
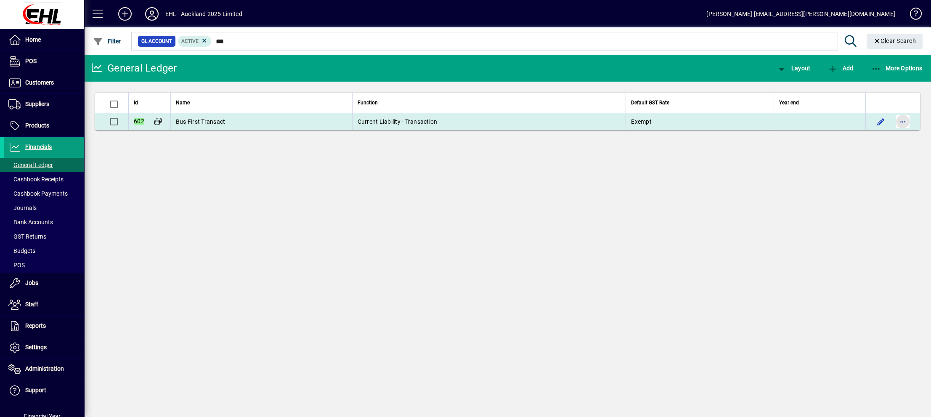
click at [901, 120] on span "button" at bounding box center [903, 121] width 20 height 20
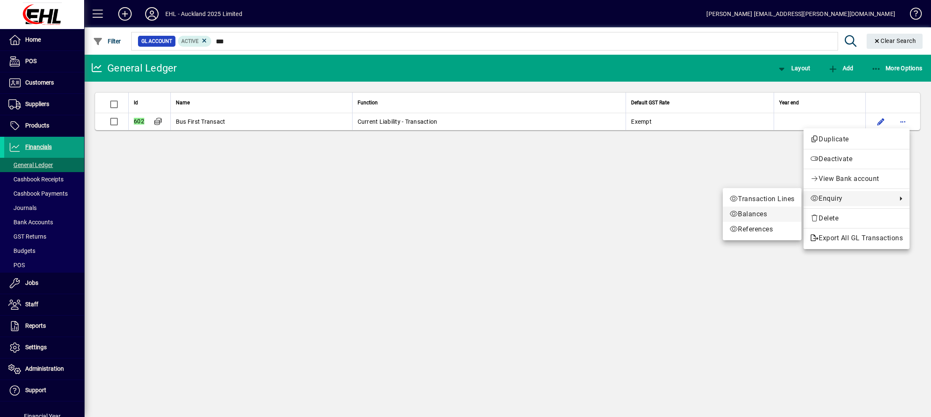
click at [757, 213] on span "Balances" at bounding box center [762, 214] width 65 height 10
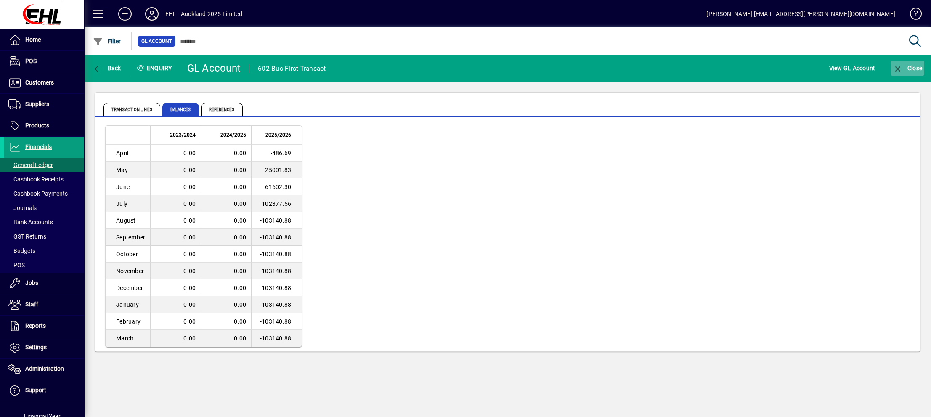
click at [904, 66] on span "Close" at bounding box center [907, 68] width 29 height 7
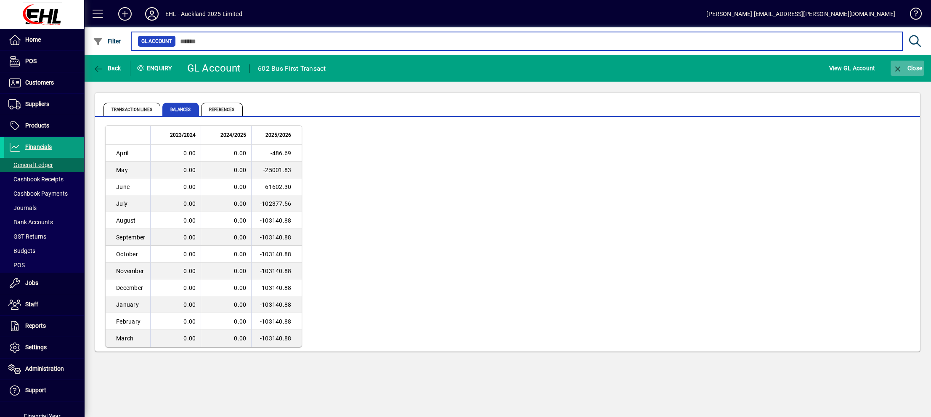
type input "***"
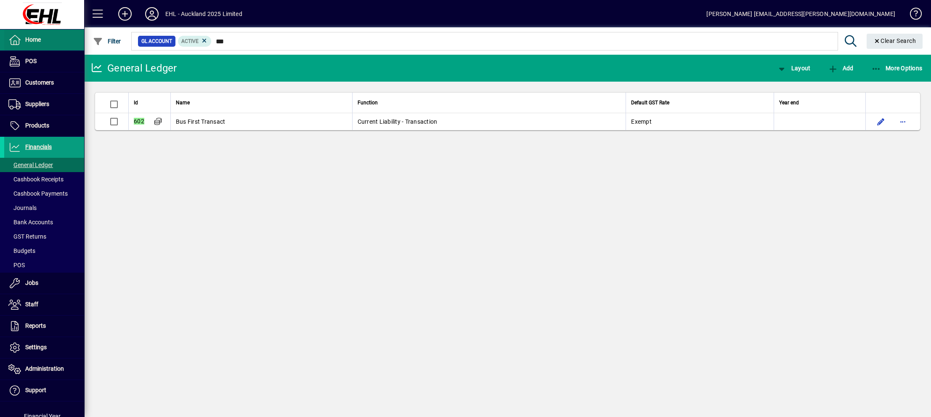
click at [32, 35] on span "Home" at bounding box center [22, 40] width 37 height 10
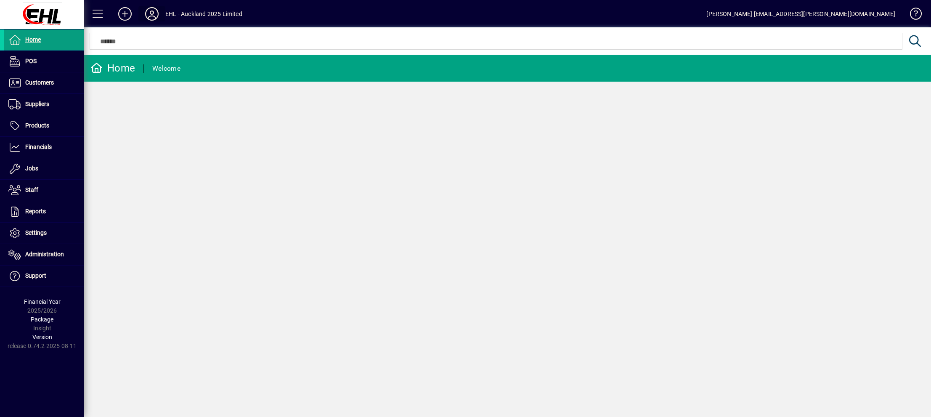
click at [163, 16] on span at bounding box center [151, 14] width 27 height 20
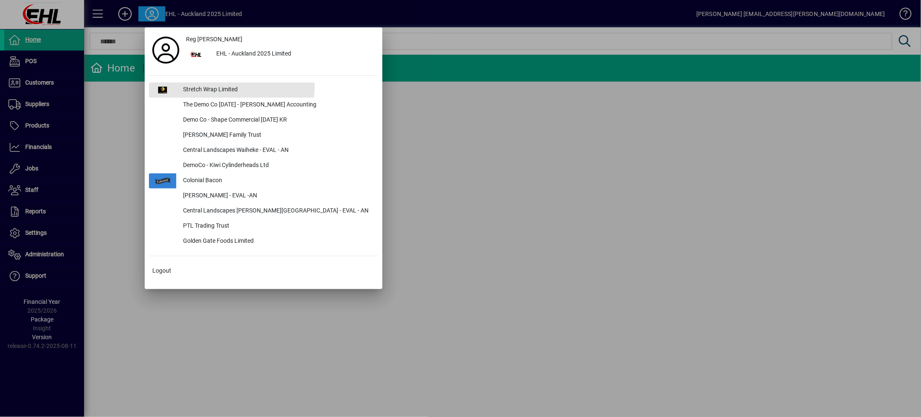
click at [216, 86] on div "Stretch Wrap Limited" at bounding box center [277, 89] width 202 height 15
